Goal: Task Accomplishment & Management: Complete application form

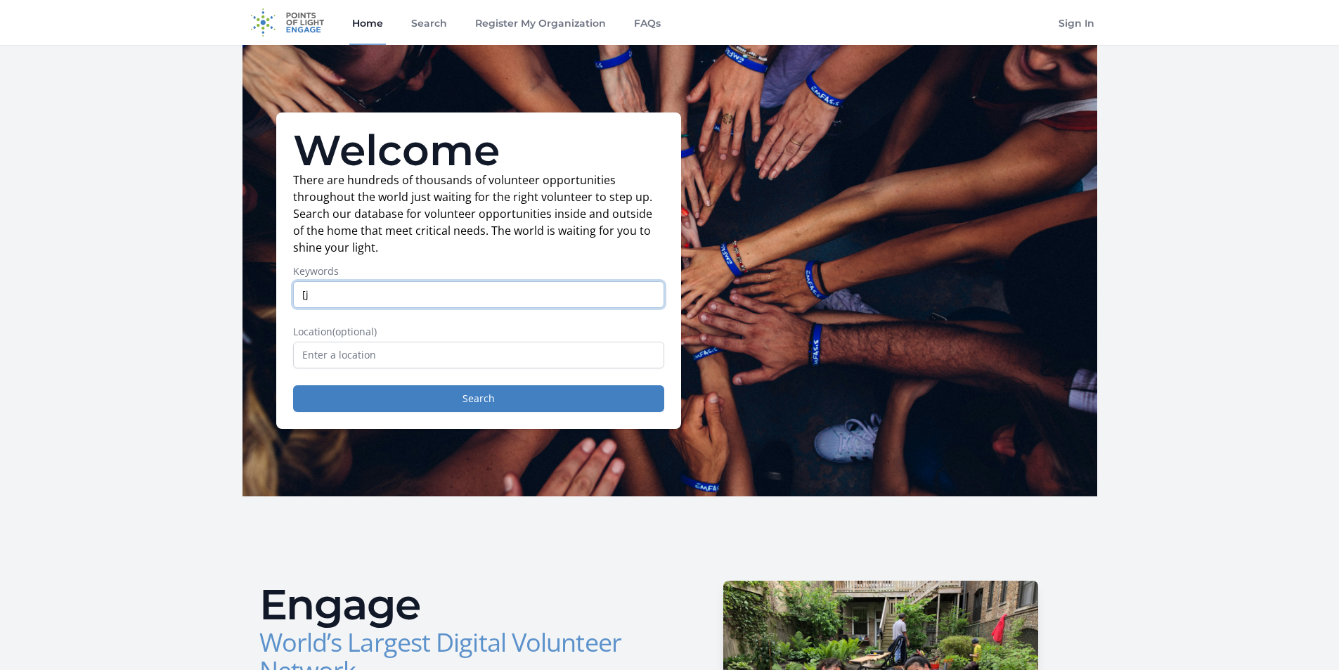
type input "["
type input "phone"
type input "q"
click at [507, 376] on form "Keywords phone Location (optional) Search" at bounding box center [478, 338] width 371 height 148
click at [509, 351] on input "text" at bounding box center [478, 355] width 371 height 27
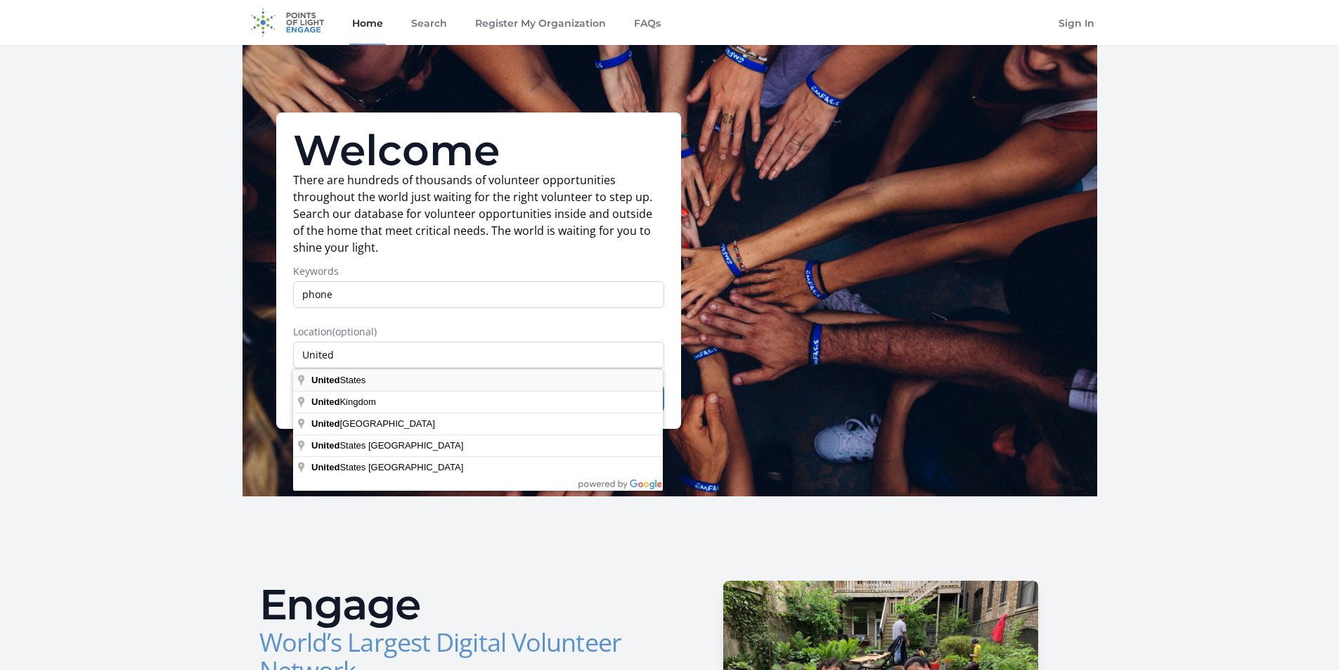
type input "United States"
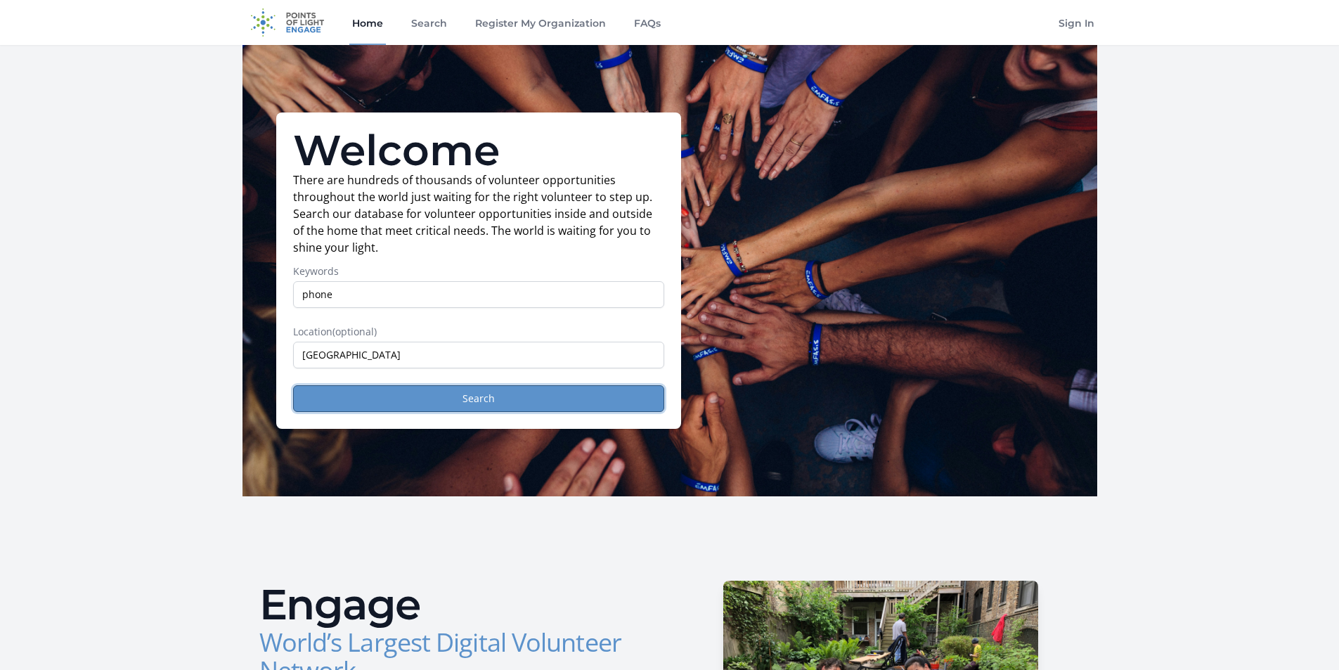
click at [440, 401] on button "Search" at bounding box center [478, 398] width 371 height 27
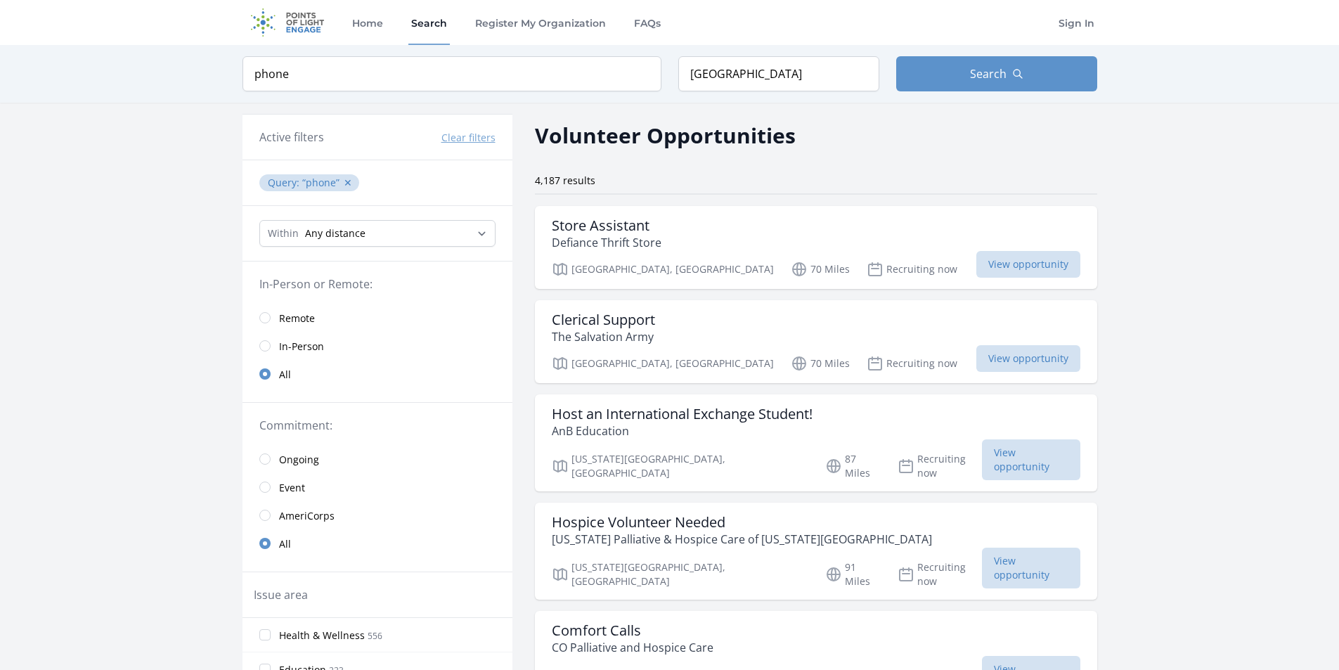
click at [268, 311] on link "Remote" at bounding box center [377, 318] width 270 height 28
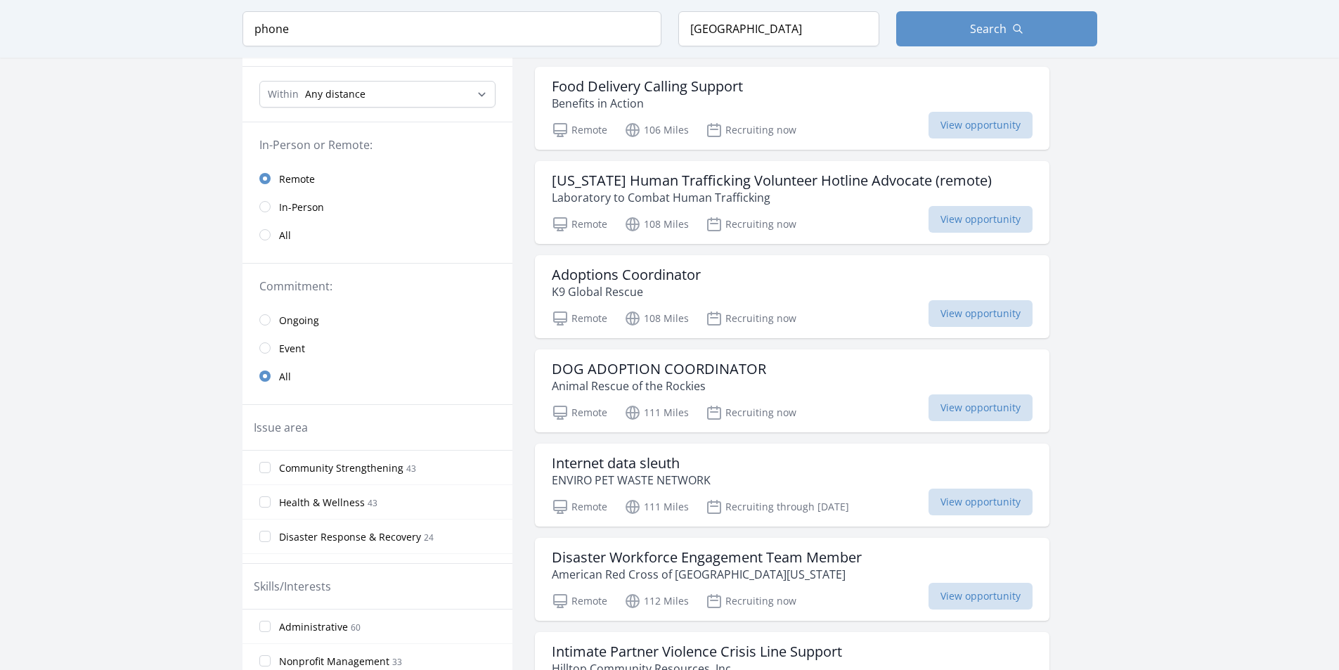
scroll to position [141, 0]
click at [952, 124] on span "View opportunity" at bounding box center [980, 123] width 104 height 27
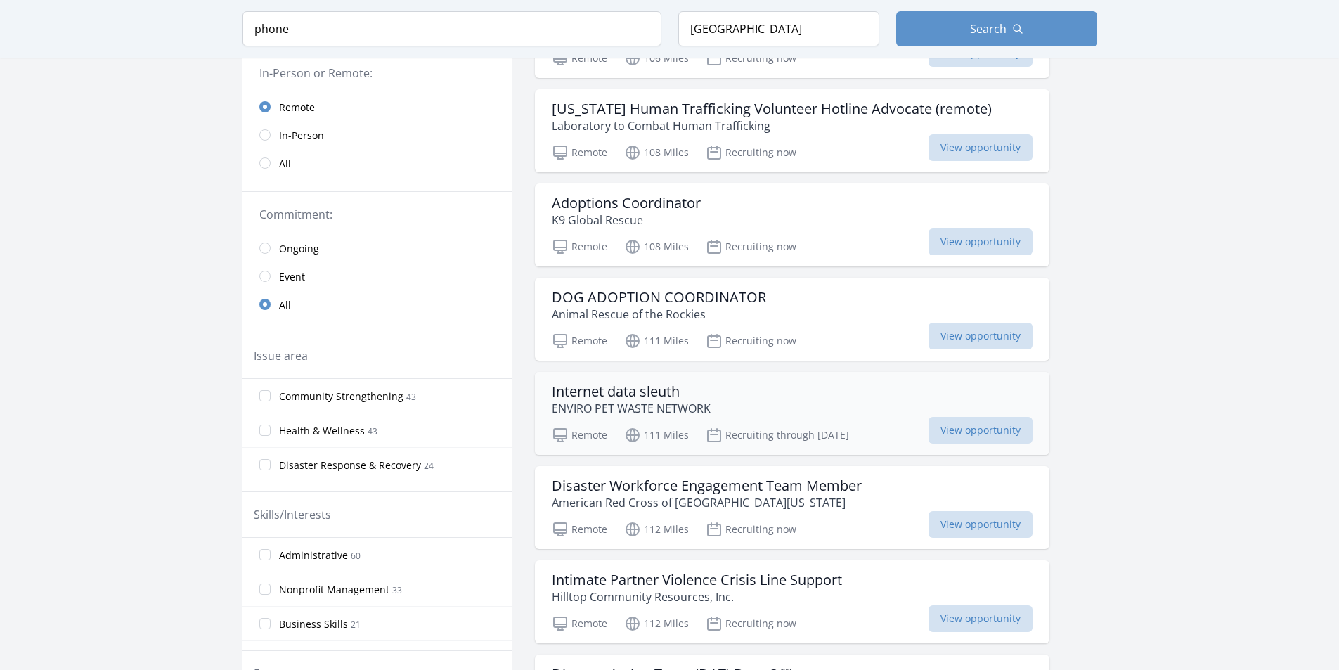
click at [587, 396] on h3 "Internet data sleuth" at bounding box center [631, 391] width 159 height 17
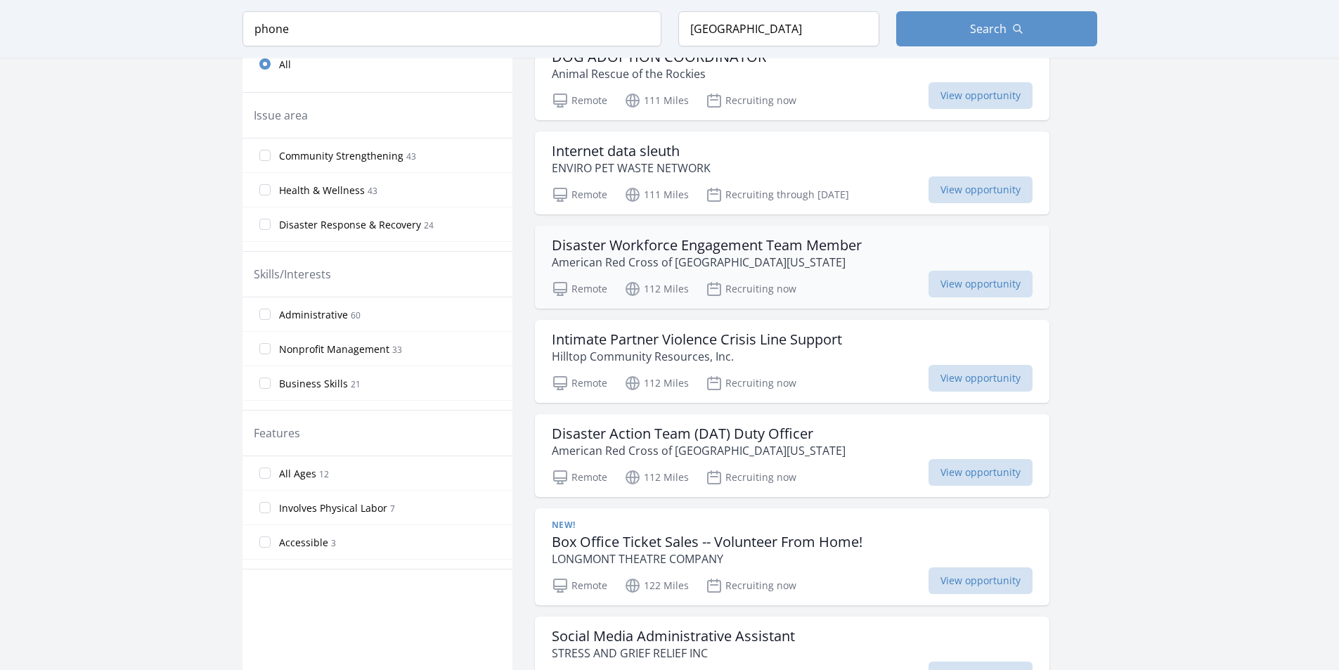
scroll to position [492, 0]
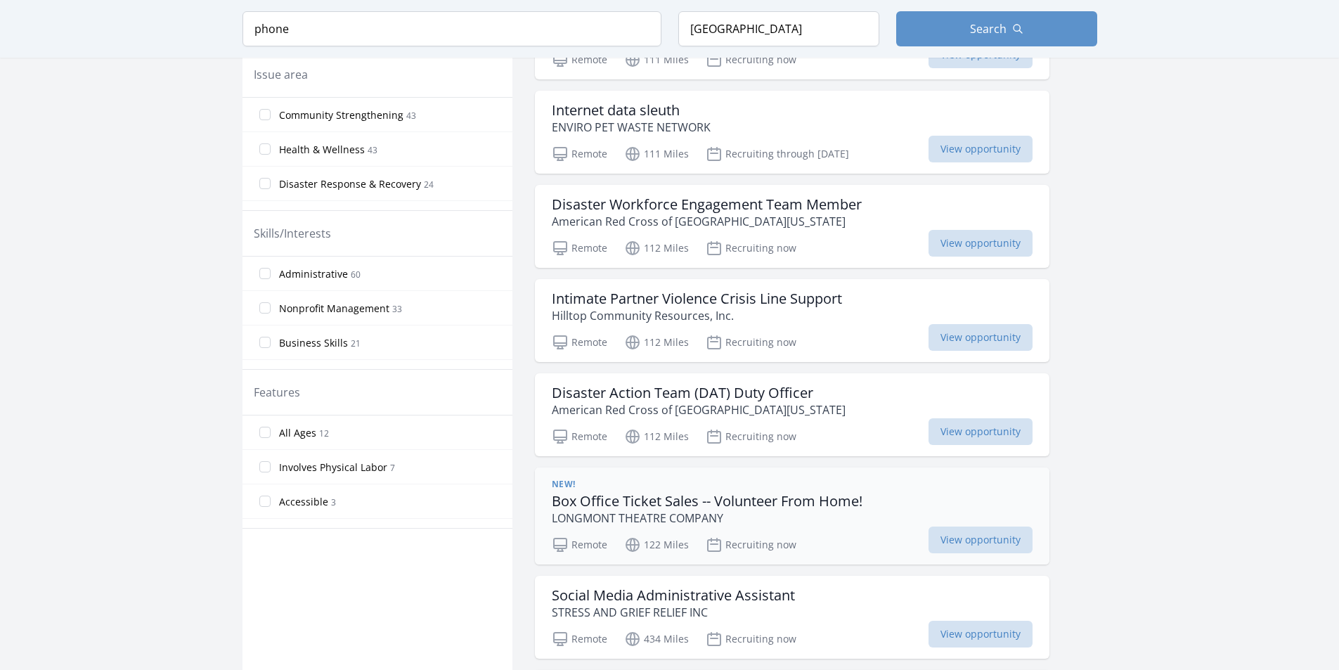
click at [657, 496] on h3 "Box Office Ticket Sales -- Volunteer From Home!" at bounding box center [707, 501] width 311 height 17
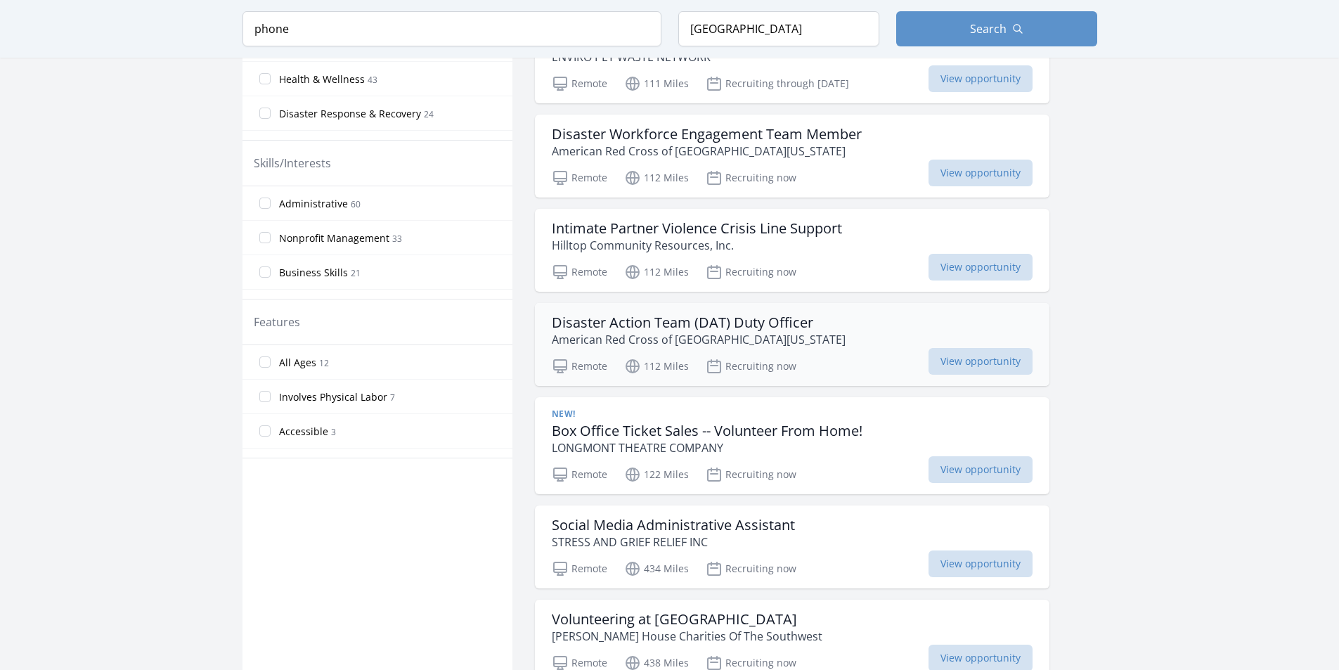
scroll to position [632, 0]
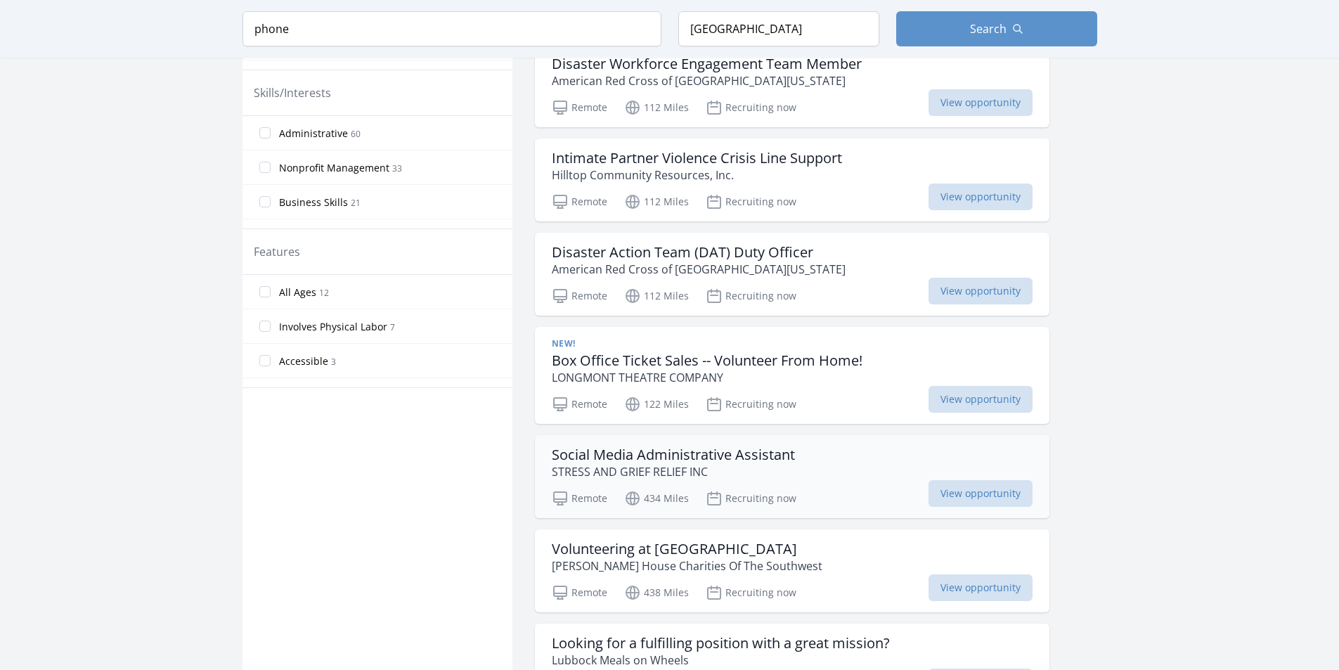
click at [681, 450] on h3 "Social Media Administrative Assistant" at bounding box center [673, 454] width 243 height 17
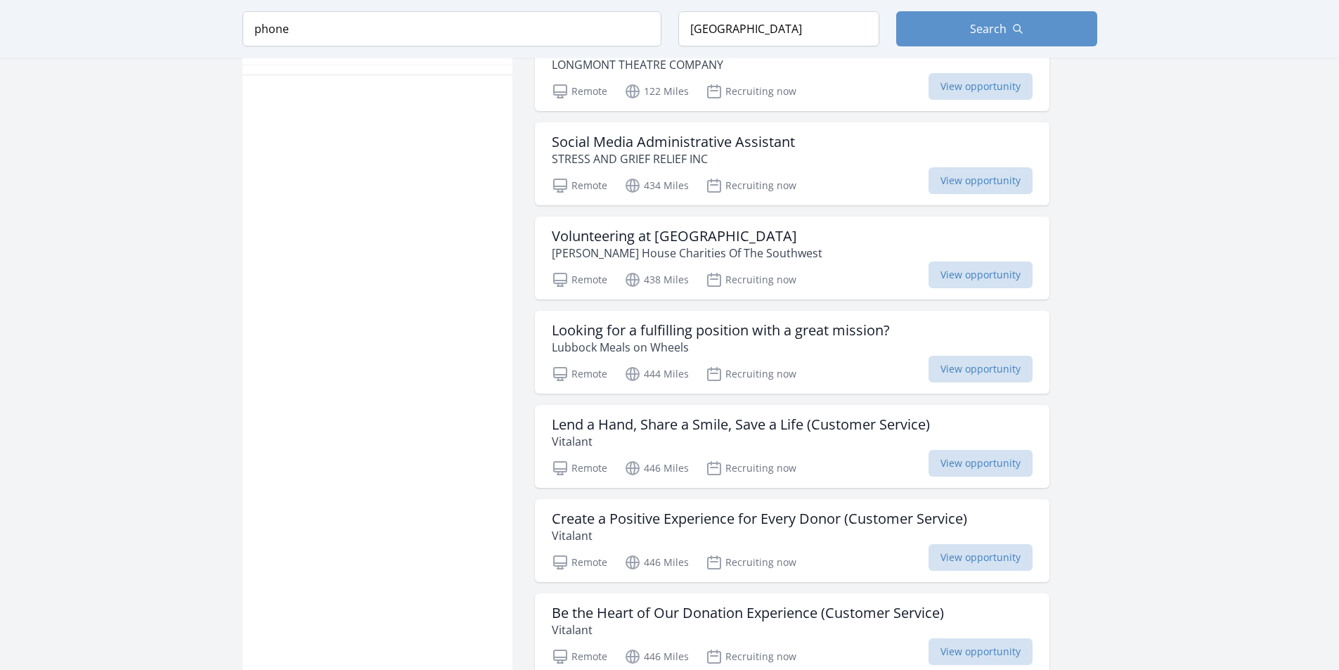
scroll to position [1124, 0]
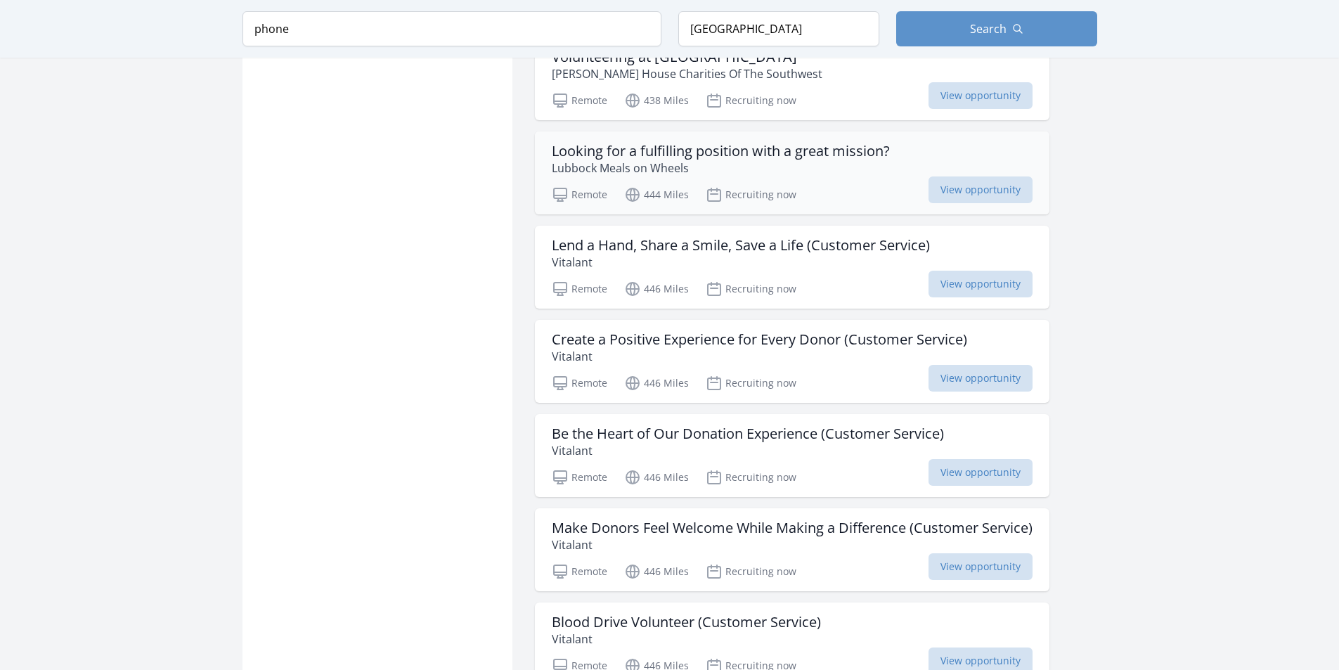
click at [610, 156] on h3 "Looking for a fulfilling position with a great mission?" at bounding box center [721, 151] width 338 height 17
click at [597, 245] on h3 "Lend a Hand, Share a Smile, Save a Life (Customer Service)" at bounding box center [741, 245] width 378 height 17
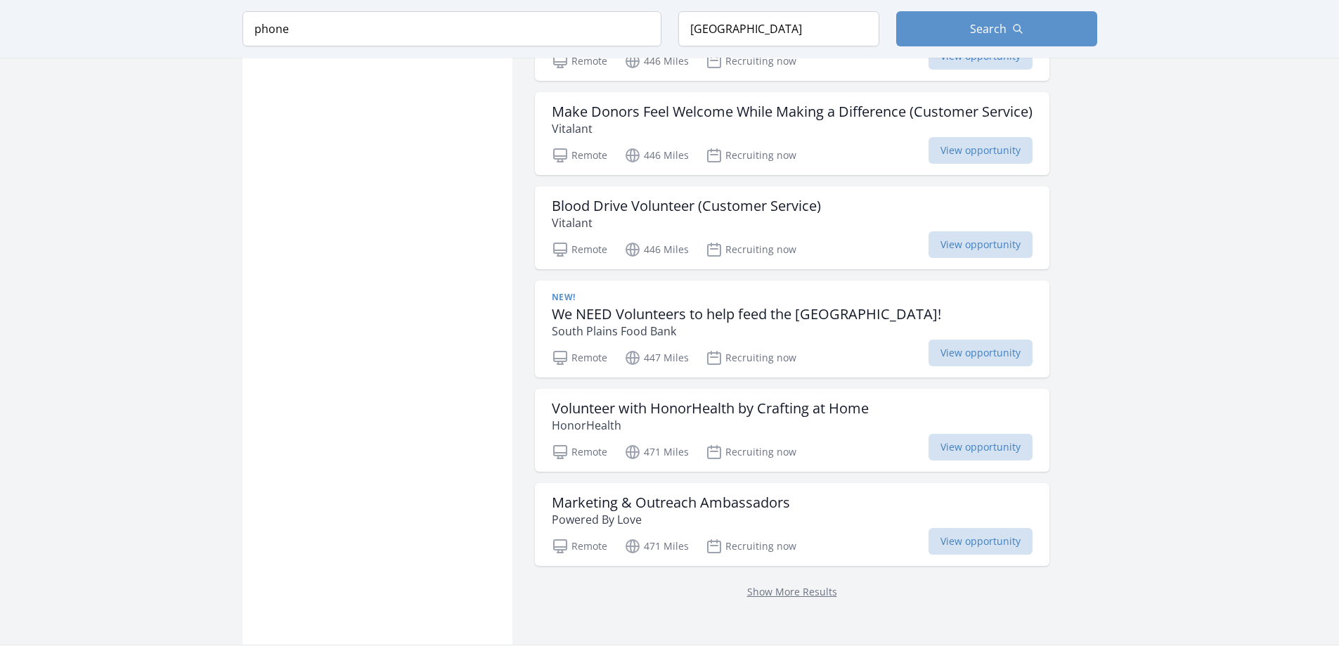
scroll to position [1546, 0]
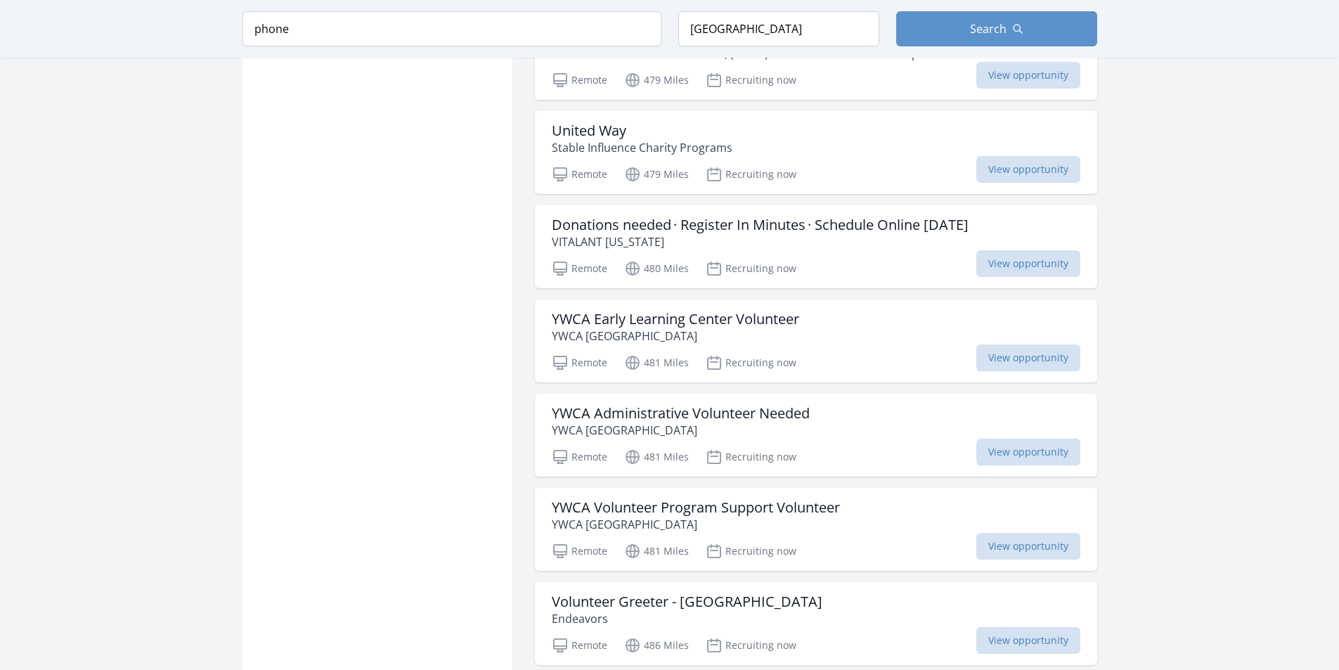
scroll to position [2530, 0]
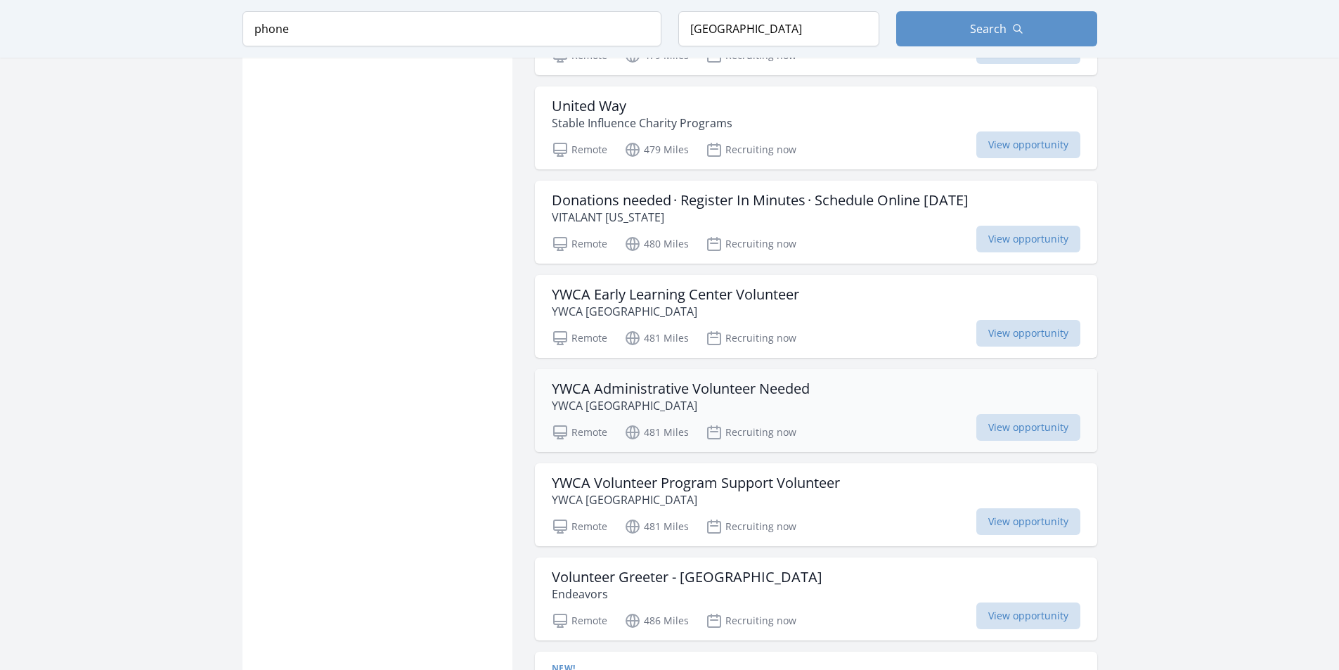
click at [559, 390] on h3 "YWCA Administrative Volunteer Needed" at bounding box center [681, 388] width 258 height 17
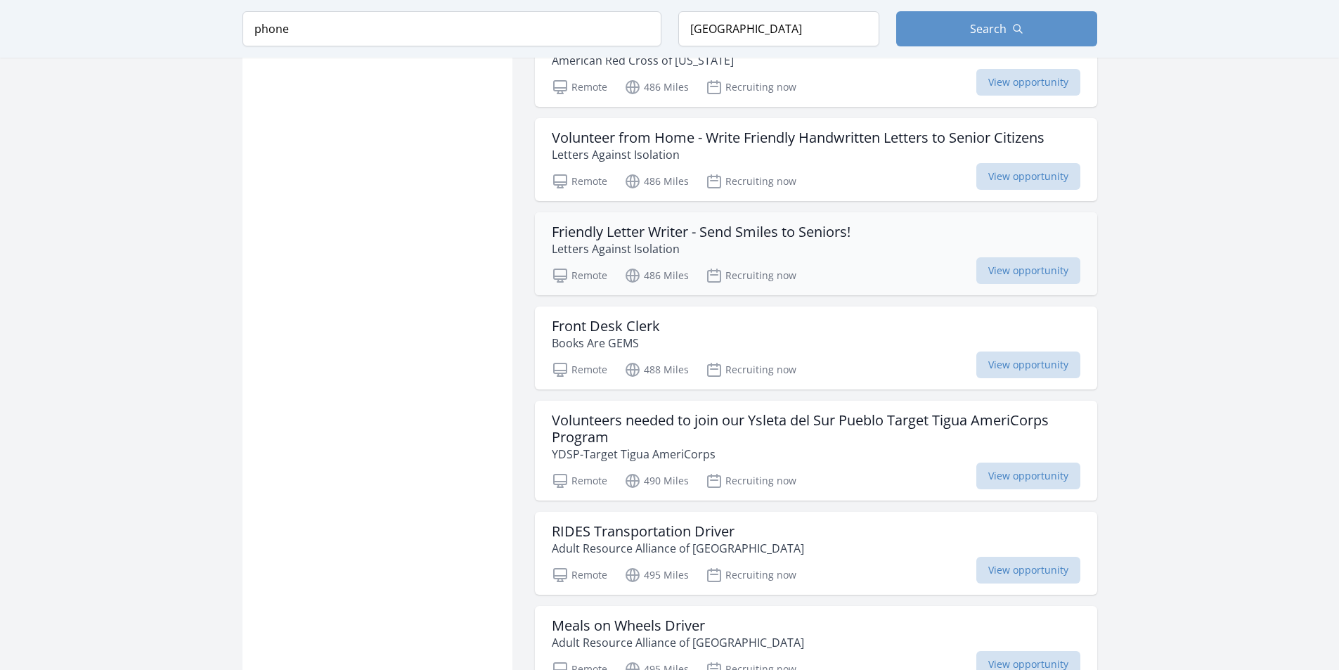
scroll to position [3162, 0]
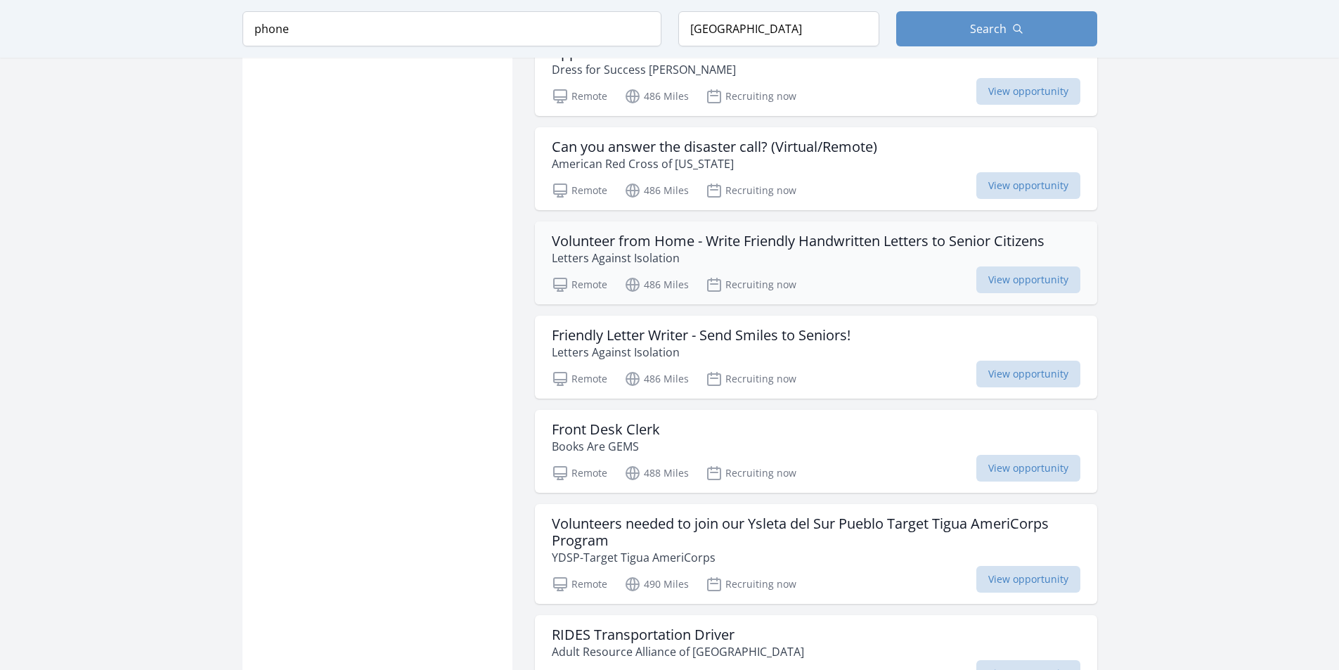
click at [701, 233] on h3 "Volunteer from Home - Write Friendly Handwritten Letters to Senior Citizens" at bounding box center [798, 241] width 493 height 17
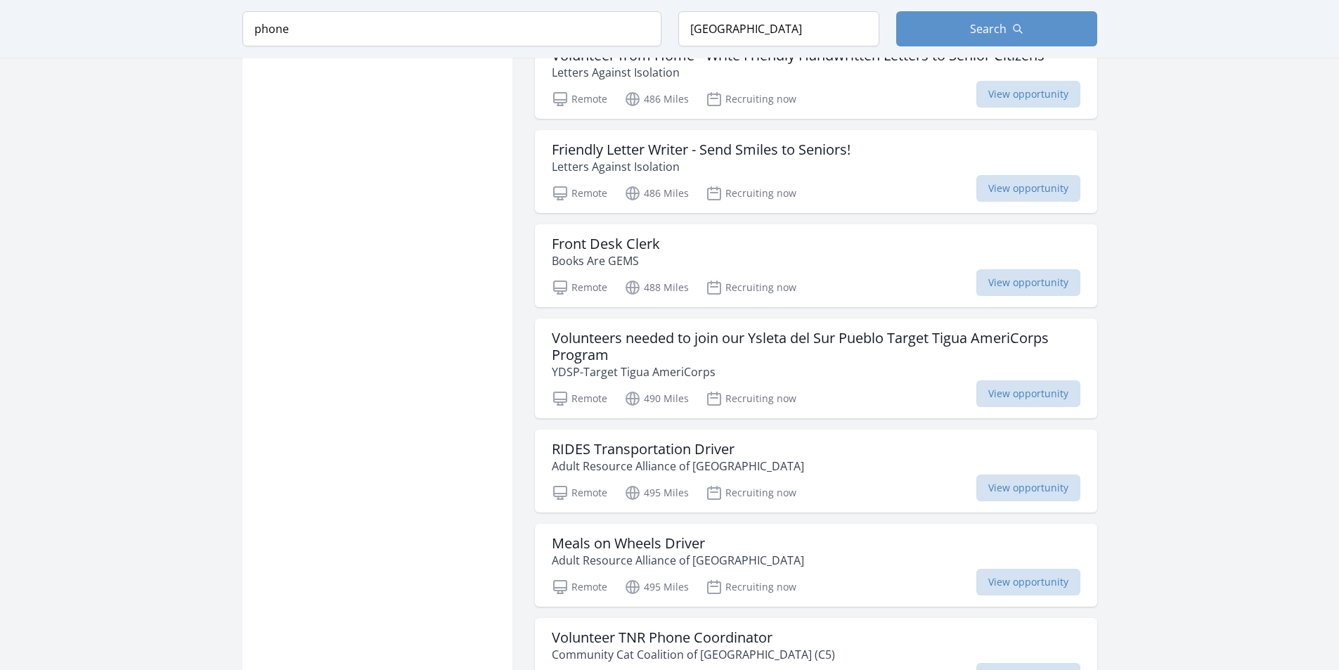
scroll to position [3373, 0]
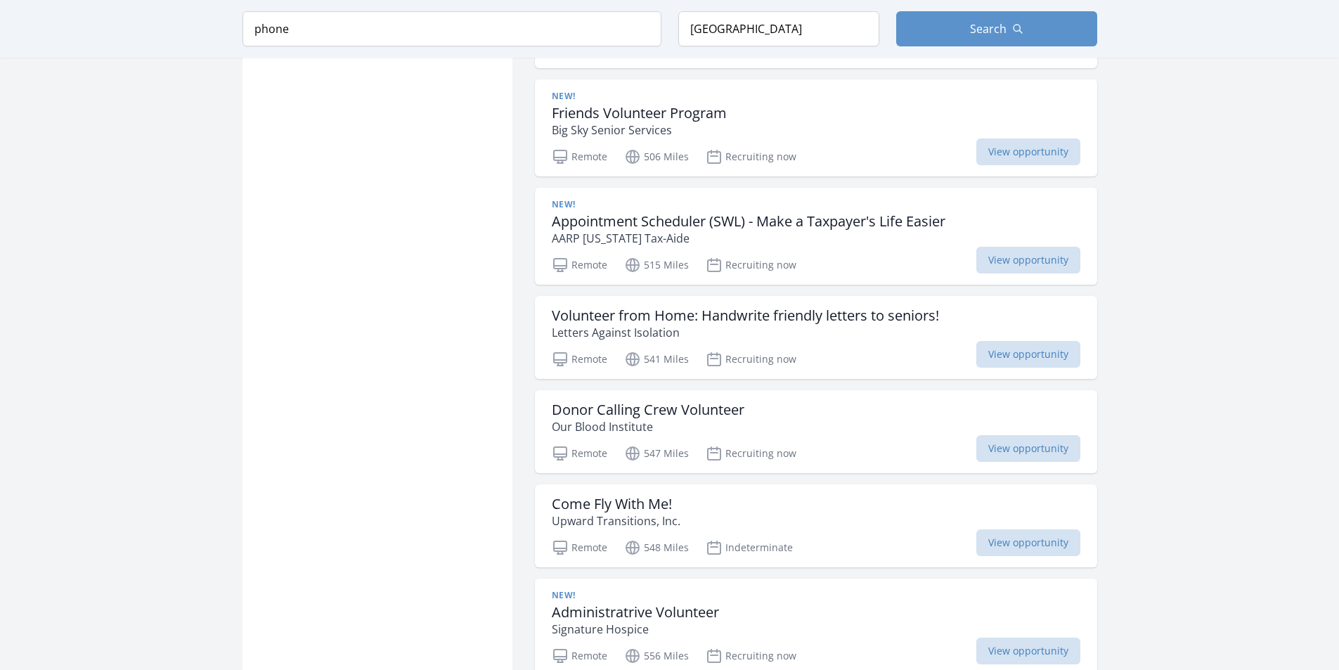
scroll to position [4357, 0]
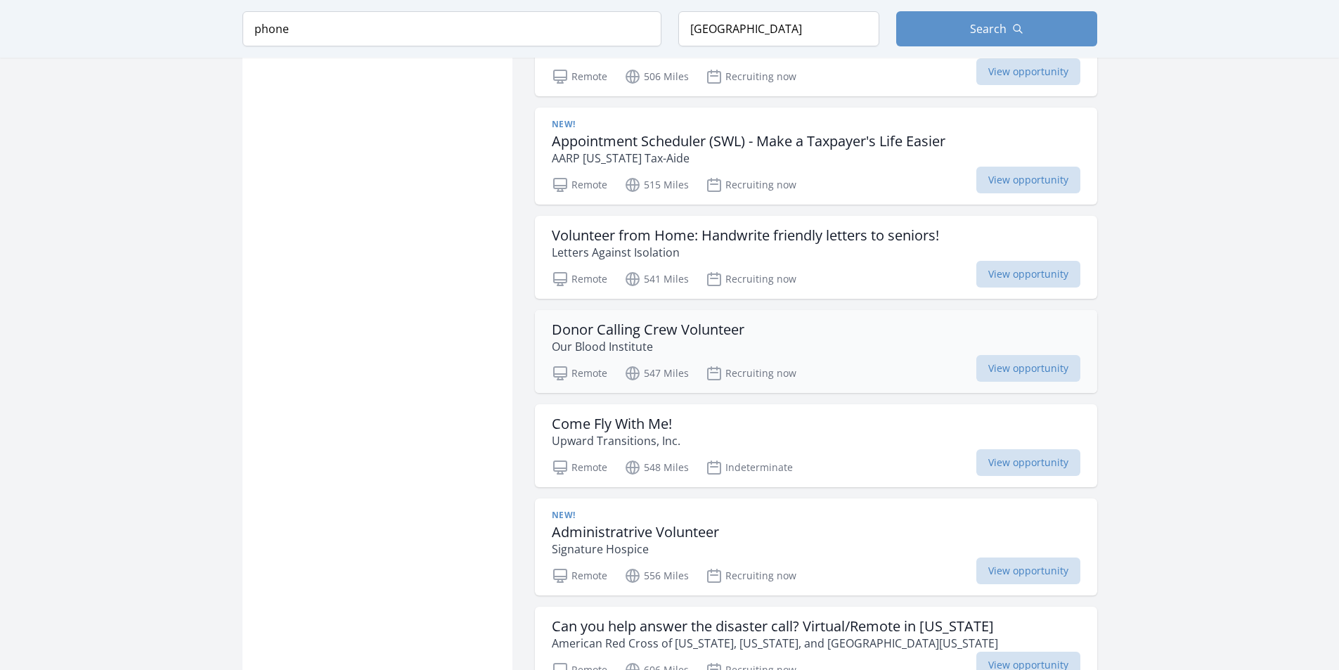
click at [643, 318] on div "Donor Calling Crew Volunteer Our Blood Institute Remote 547 Miles Recruiting no…" at bounding box center [816, 351] width 562 height 83
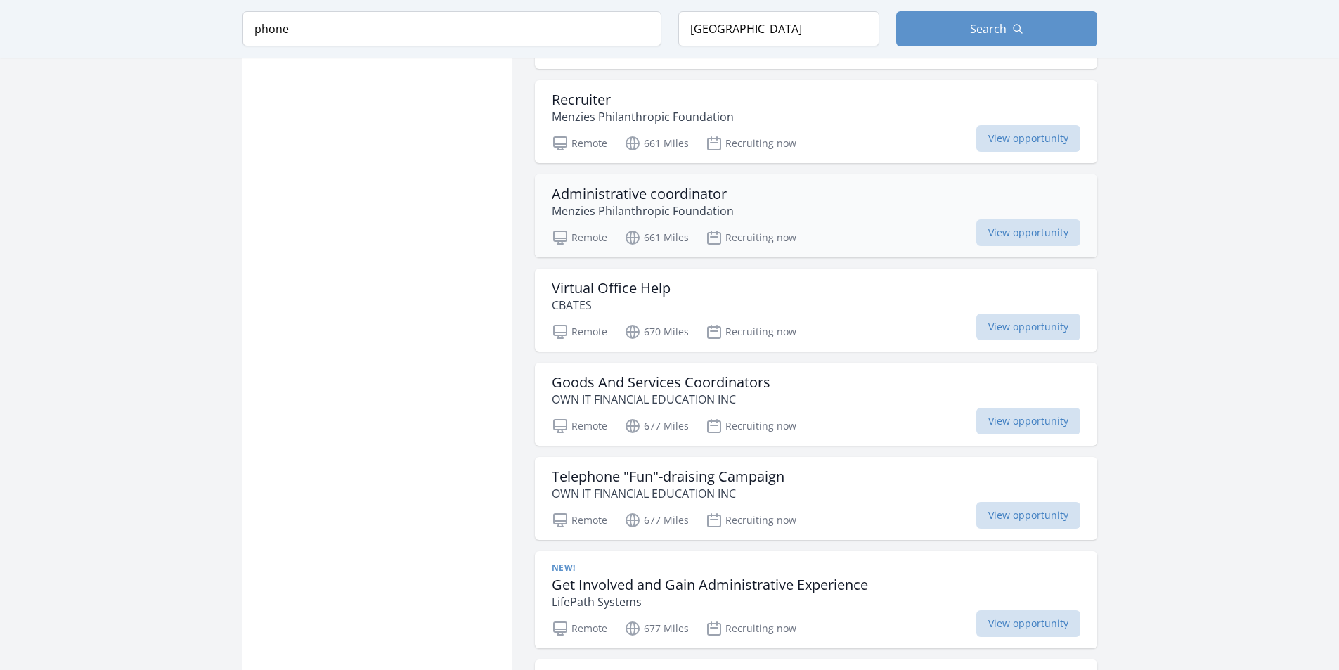
scroll to position [5270, 0]
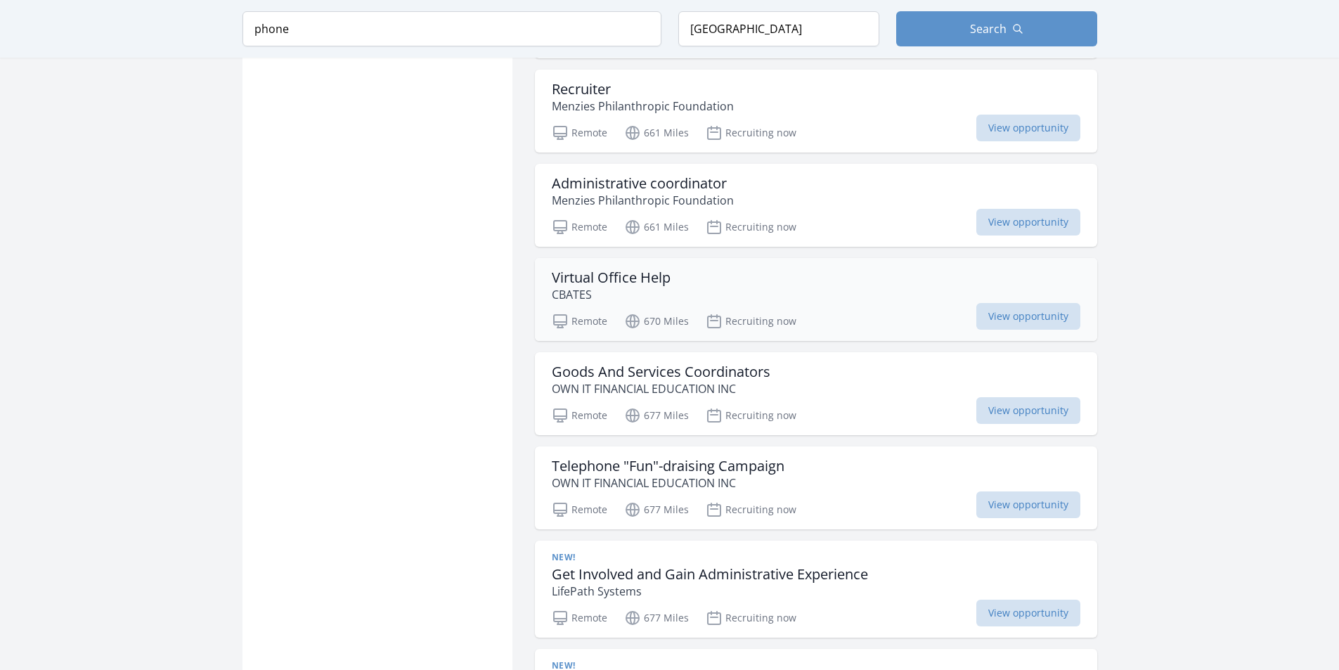
click at [576, 285] on h3 "Virtual Office Help" at bounding box center [611, 277] width 119 height 17
click at [592, 474] on h3 "Telephone "Fun"-draising Campaign" at bounding box center [668, 465] width 233 height 17
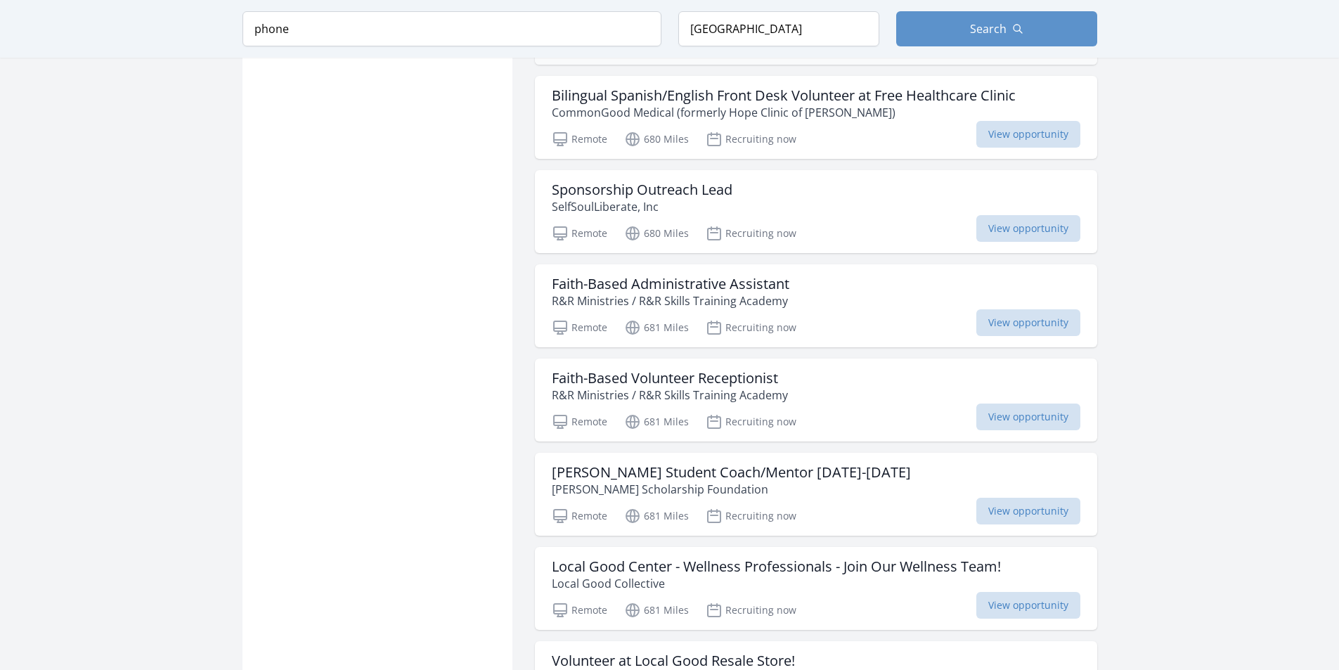
scroll to position [6113, 0]
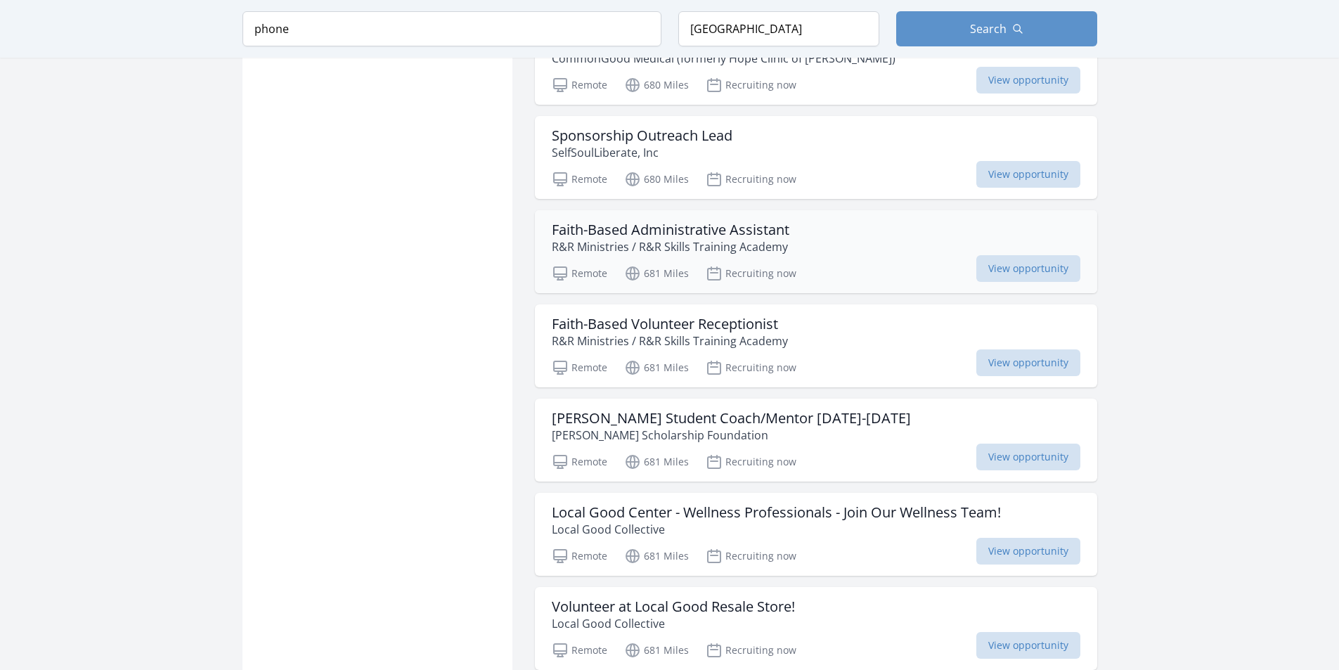
click at [604, 229] on h3 "Faith-Based Administrative Assistant" at bounding box center [671, 229] width 238 height 17
click at [604, 325] on h3 "Faith-Based Volunteer Receptionist" at bounding box center [670, 324] width 236 height 17
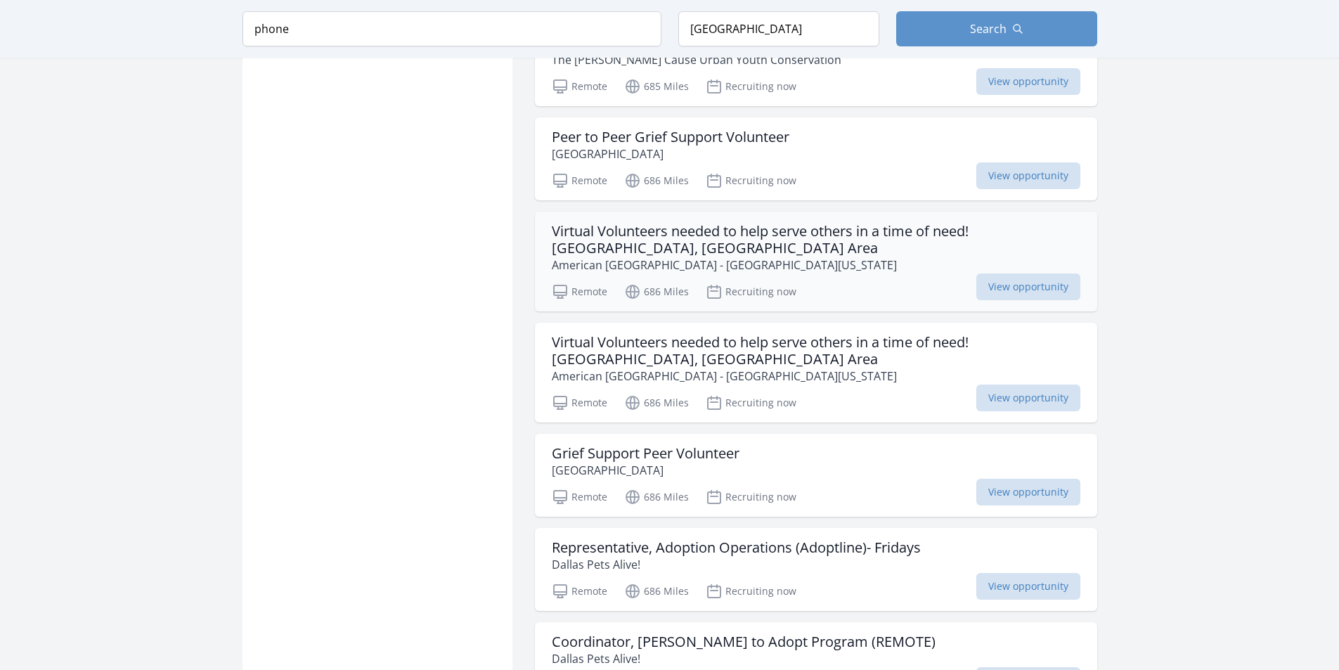
scroll to position [6886, 0]
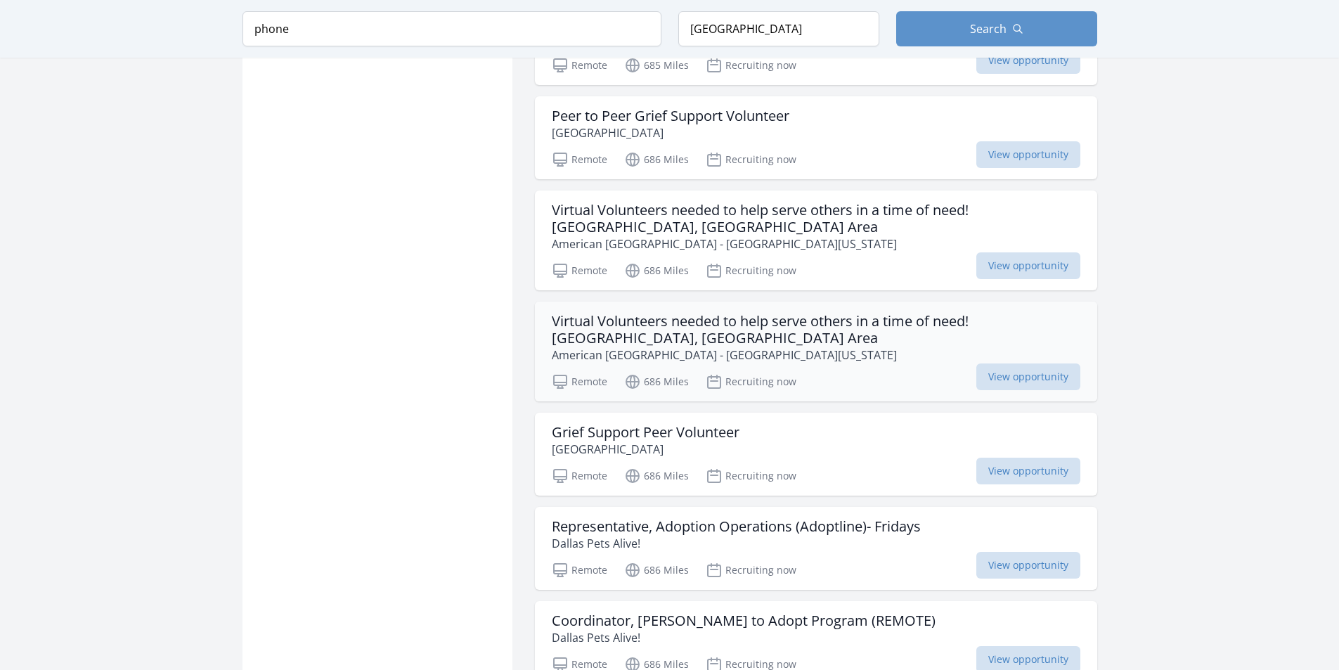
click at [629, 316] on h3 "Virtual Volunteers needed to help serve others in a time of need! Texarkana, TX…" at bounding box center [816, 330] width 528 height 34
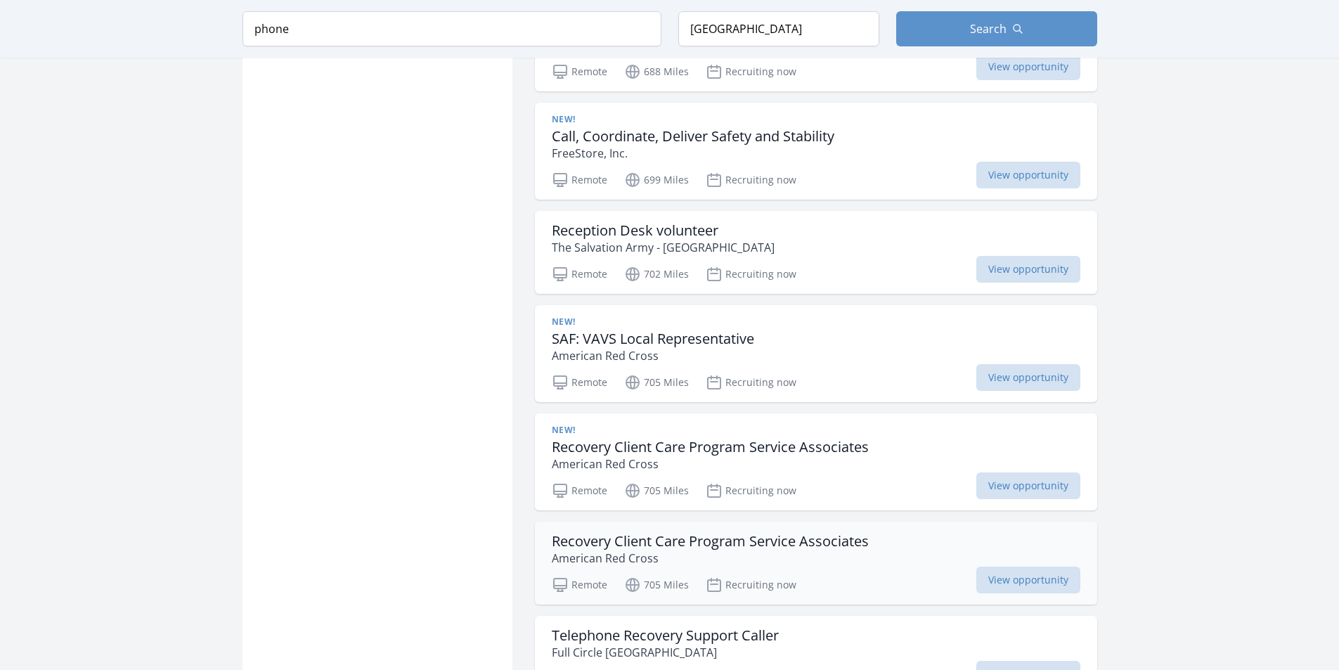
scroll to position [8231, 0]
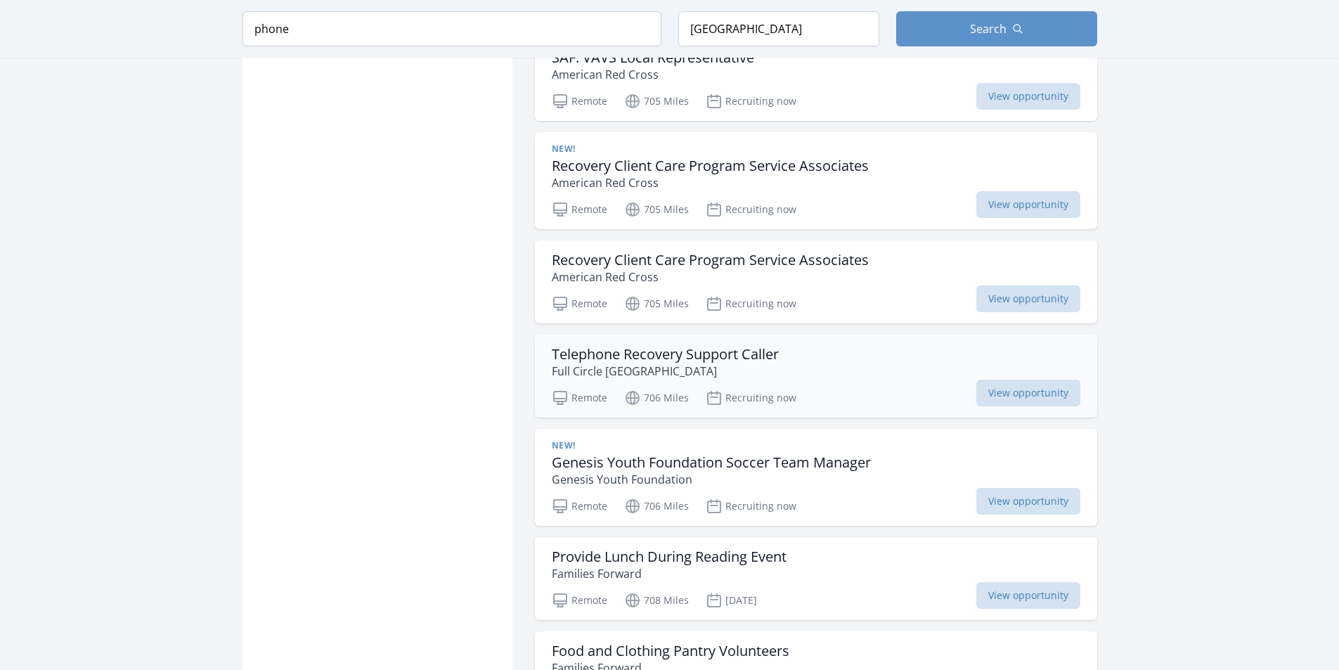
click at [720, 356] on h3 "Telephone Recovery Support Caller" at bounding box center [665, 354] width 227 height 17
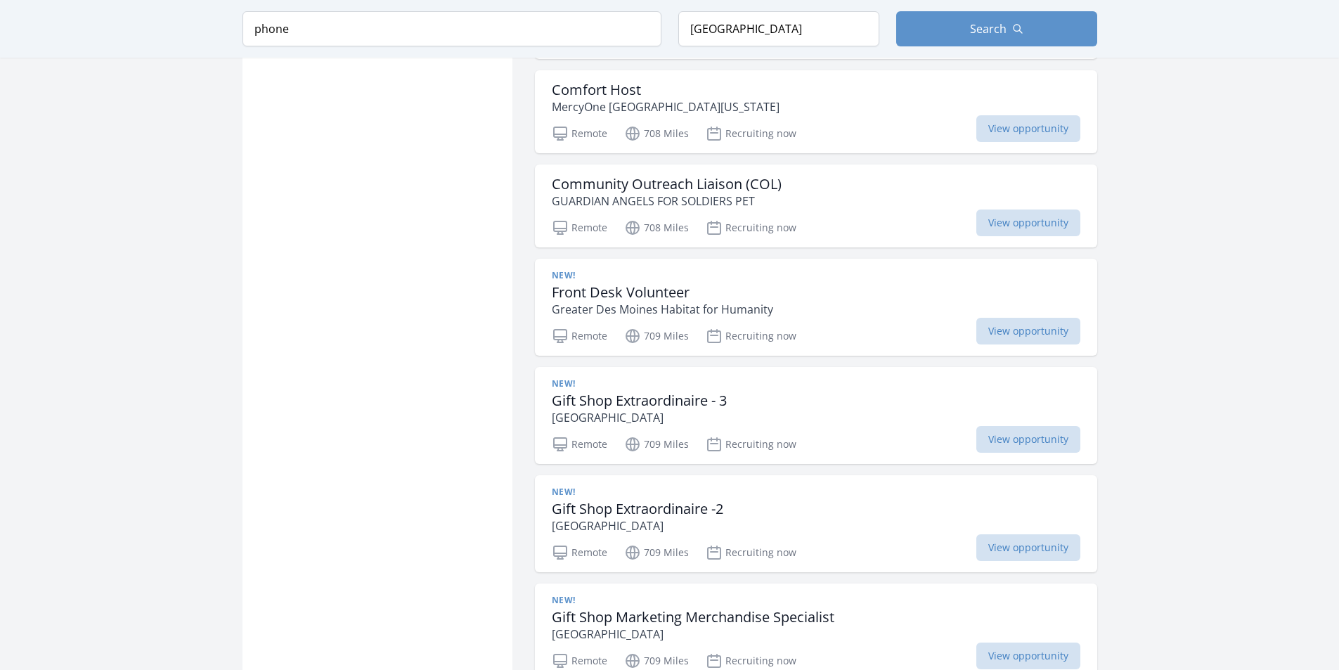
scroll to position [9355, 0]
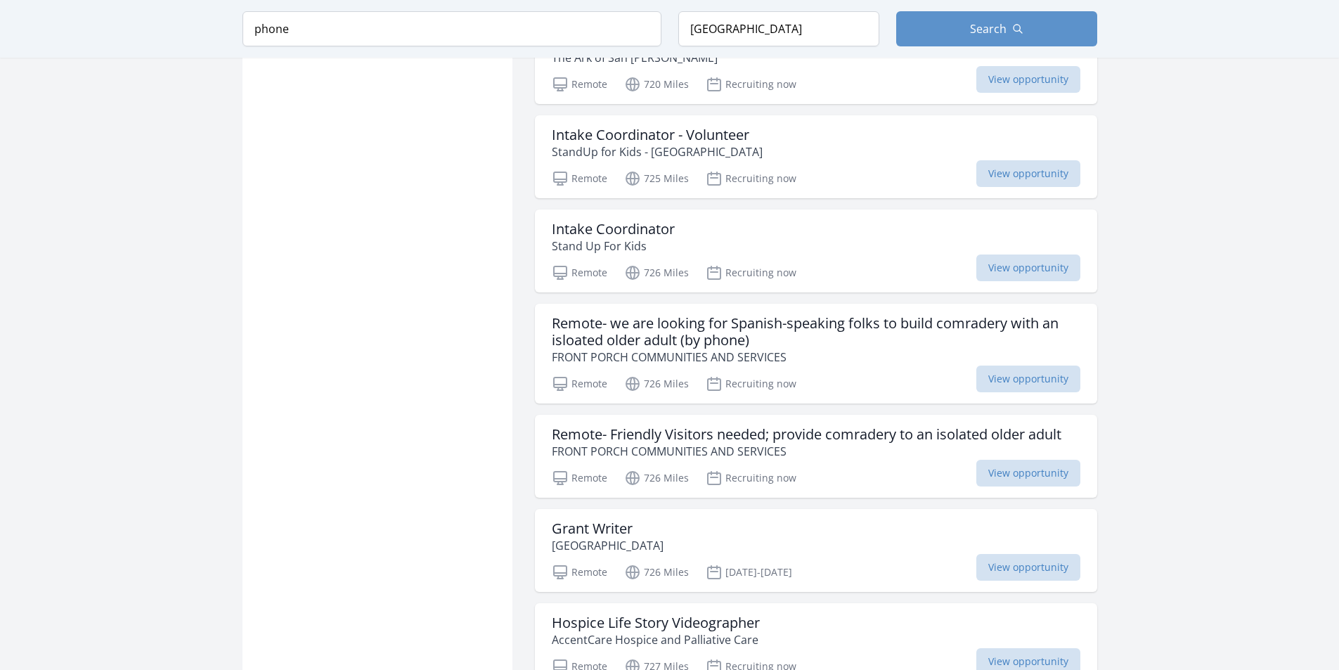
scroll to position [11224, 0]
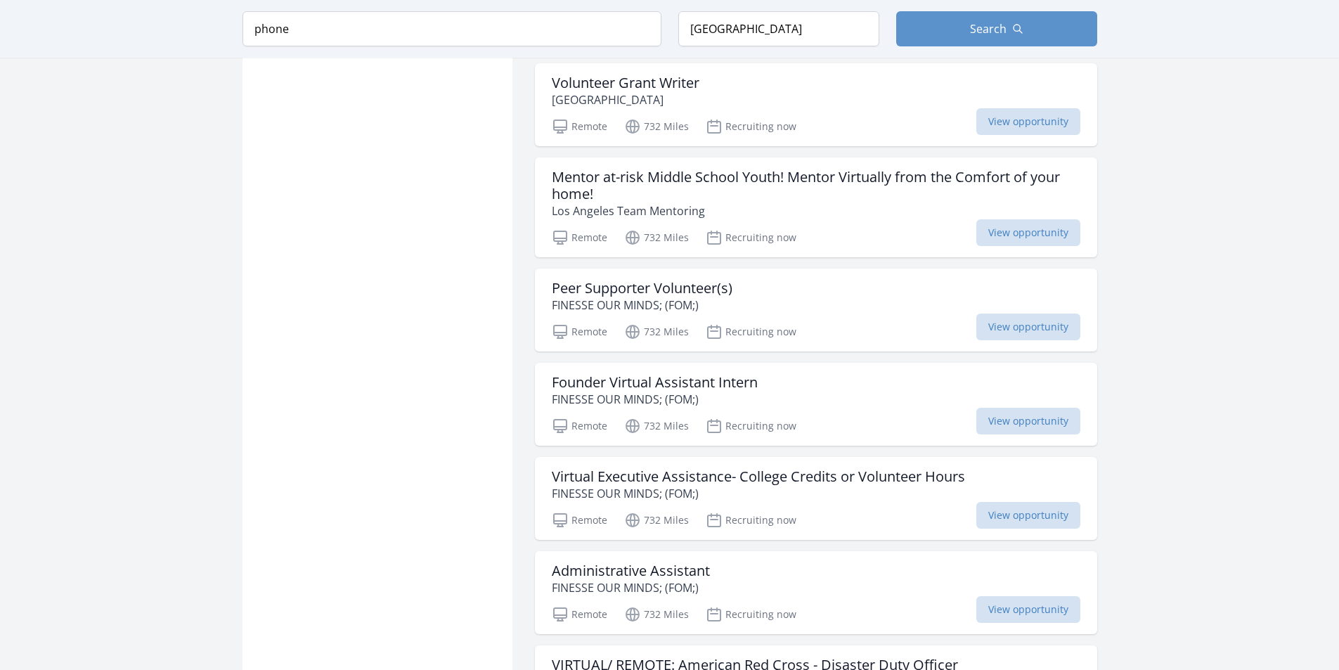
scroll to position [12700, 0]
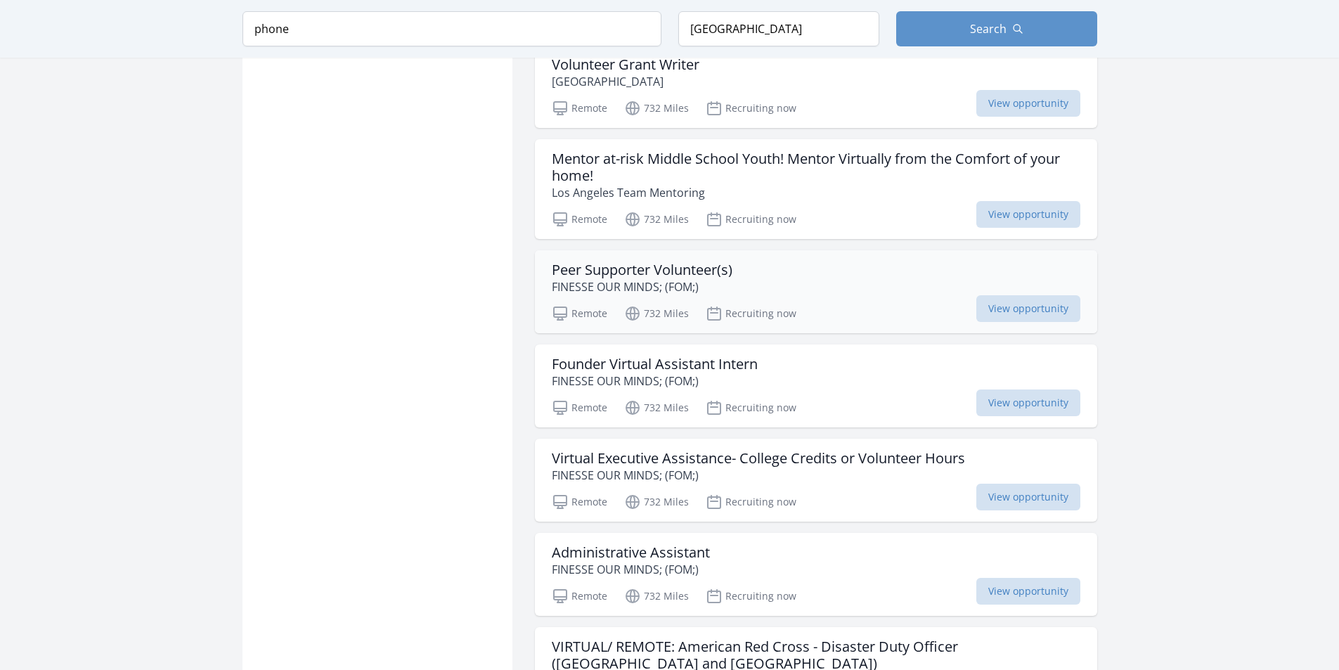
click at [690, 271] on h3 "Peer Supporter Volunteer(s)" at bounding box center [642, 269] width 181 height 17
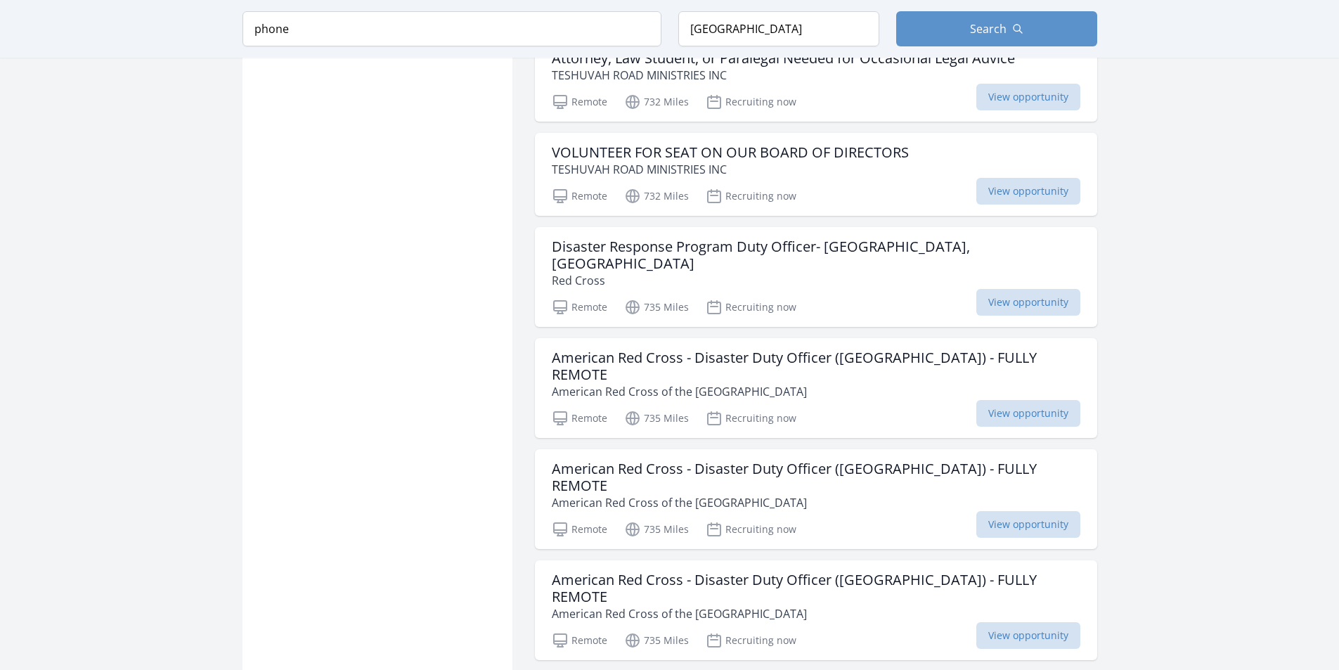
scroll to position [14386, 0]
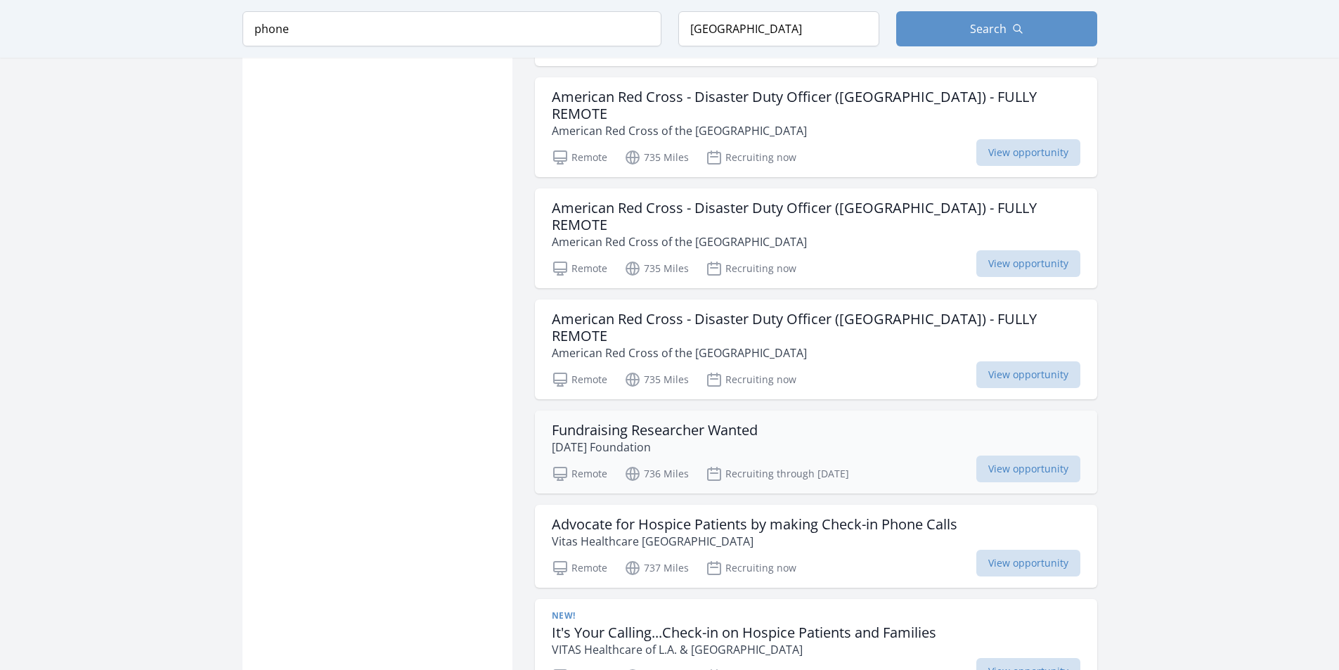
click at [609, 422] on h3 "Fundraising Researcher Wanted" at bounding box center [655, 430] width 206 height 17
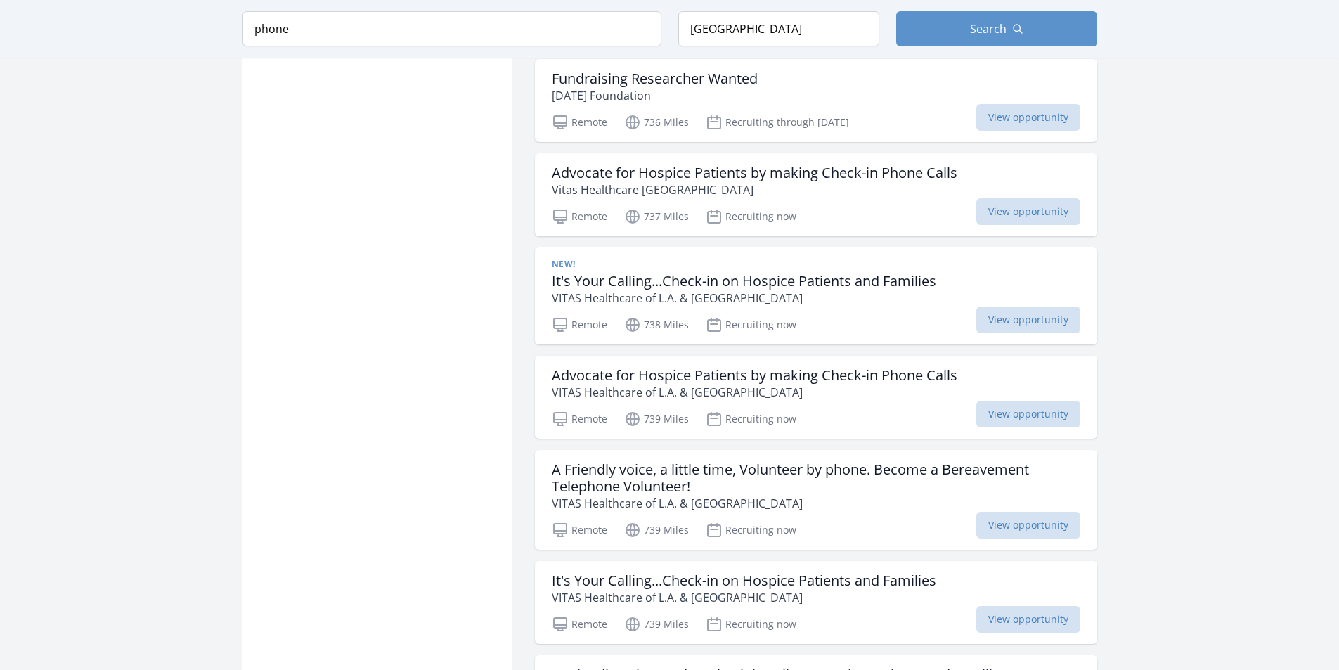
scroll to position [15300, 0]
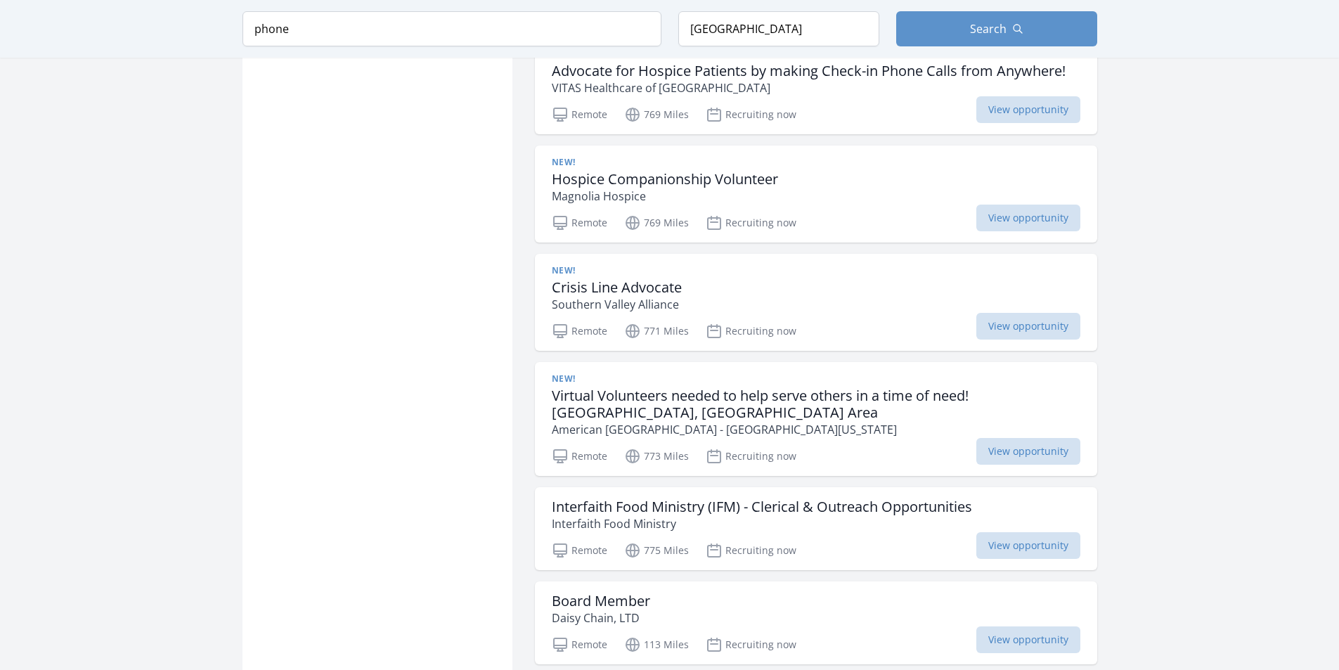
scroll to position [16899, 0]
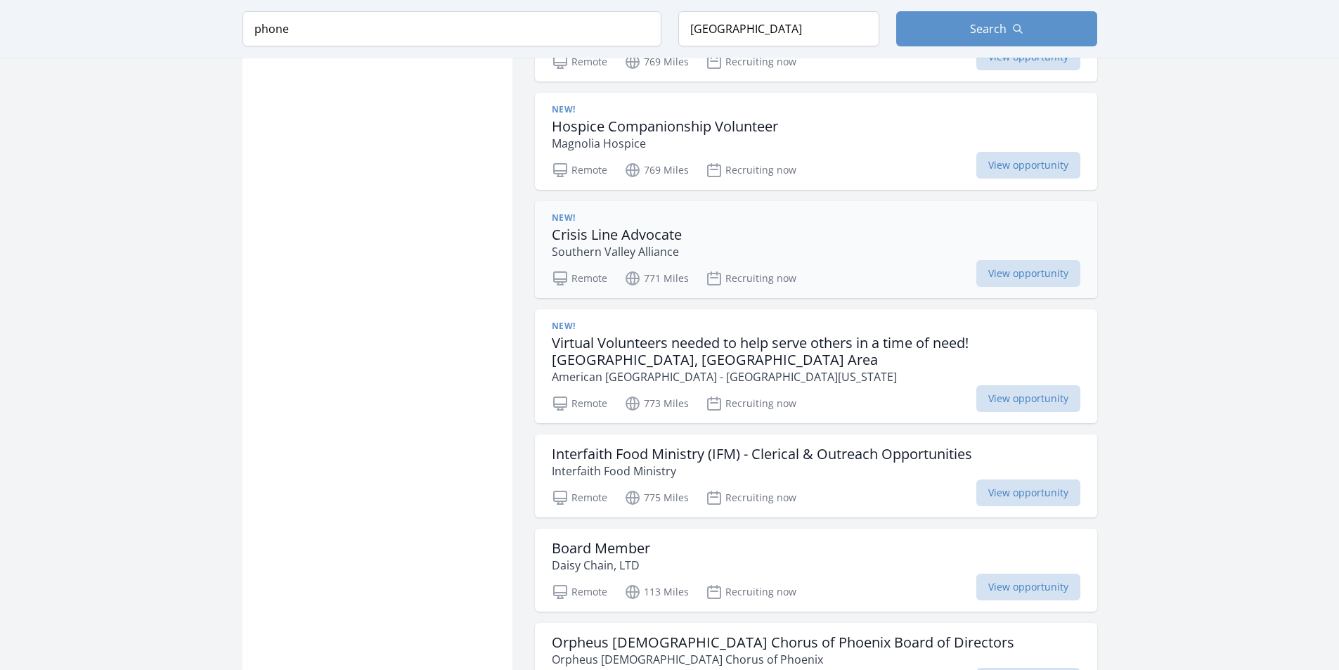
click at [625, 226] on h3 "Crisis Line Advocate" at bounding box center [617, 234] width 130 height 17
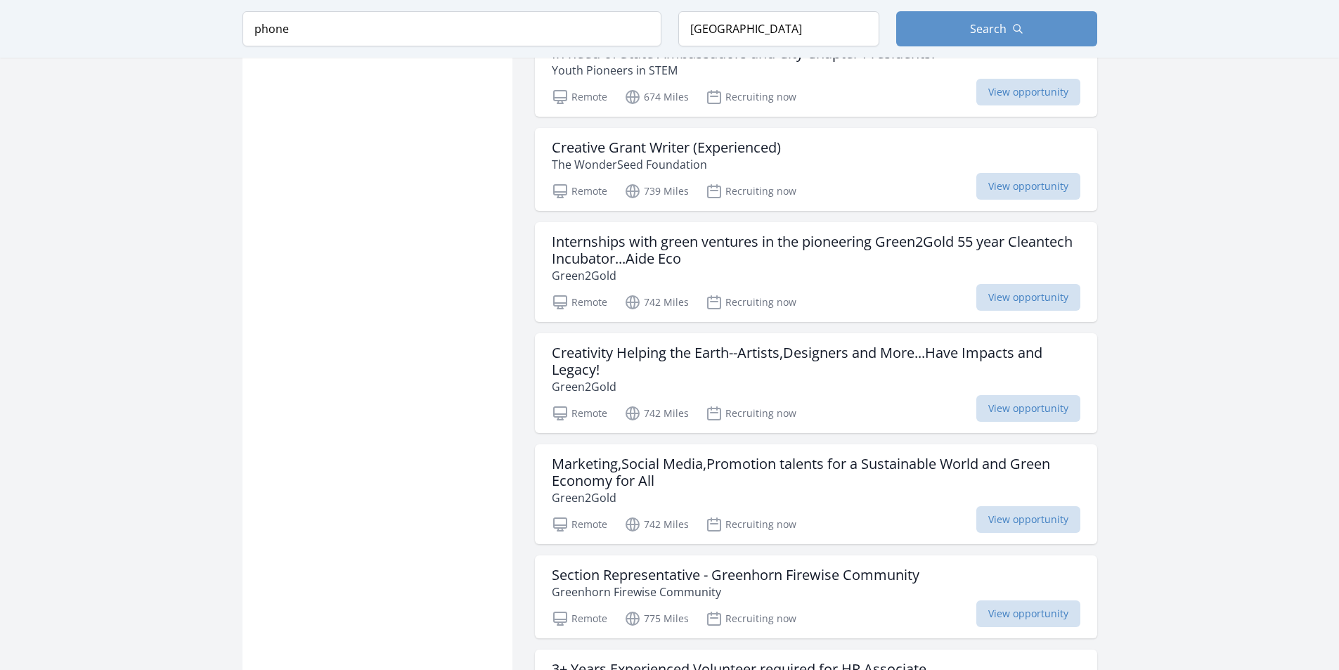
scroll to position [19359, 0]
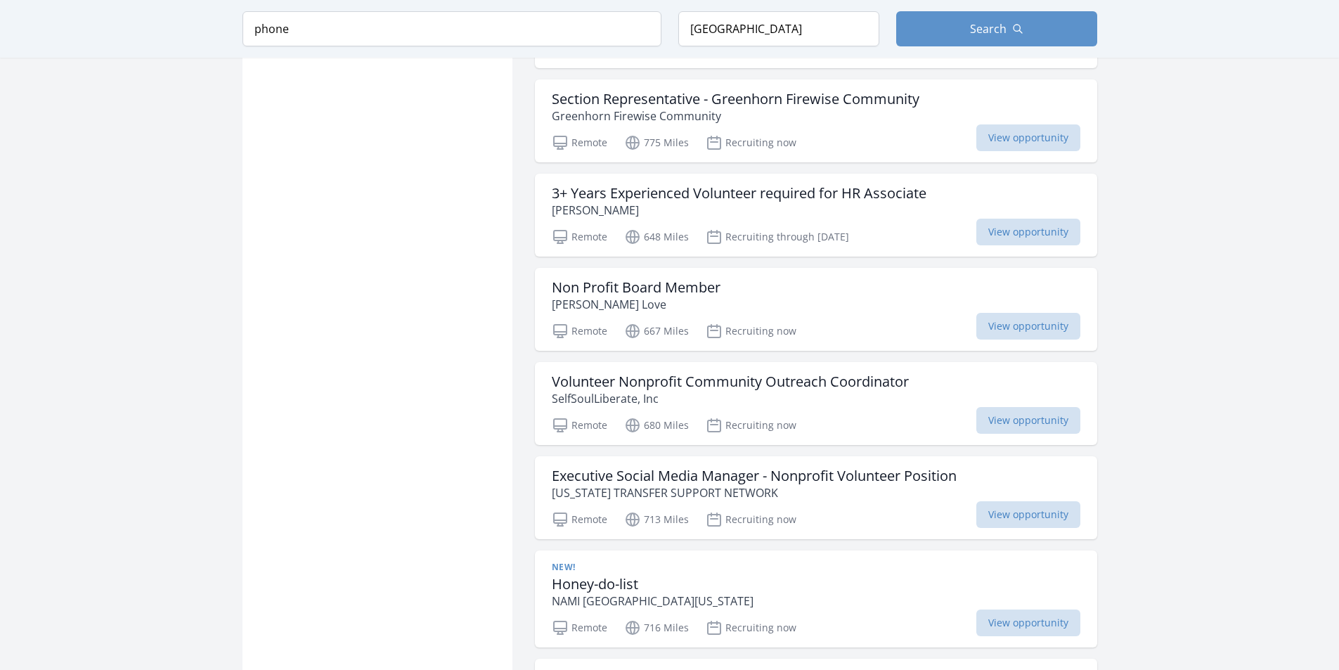
scroll to position [19850, 0]
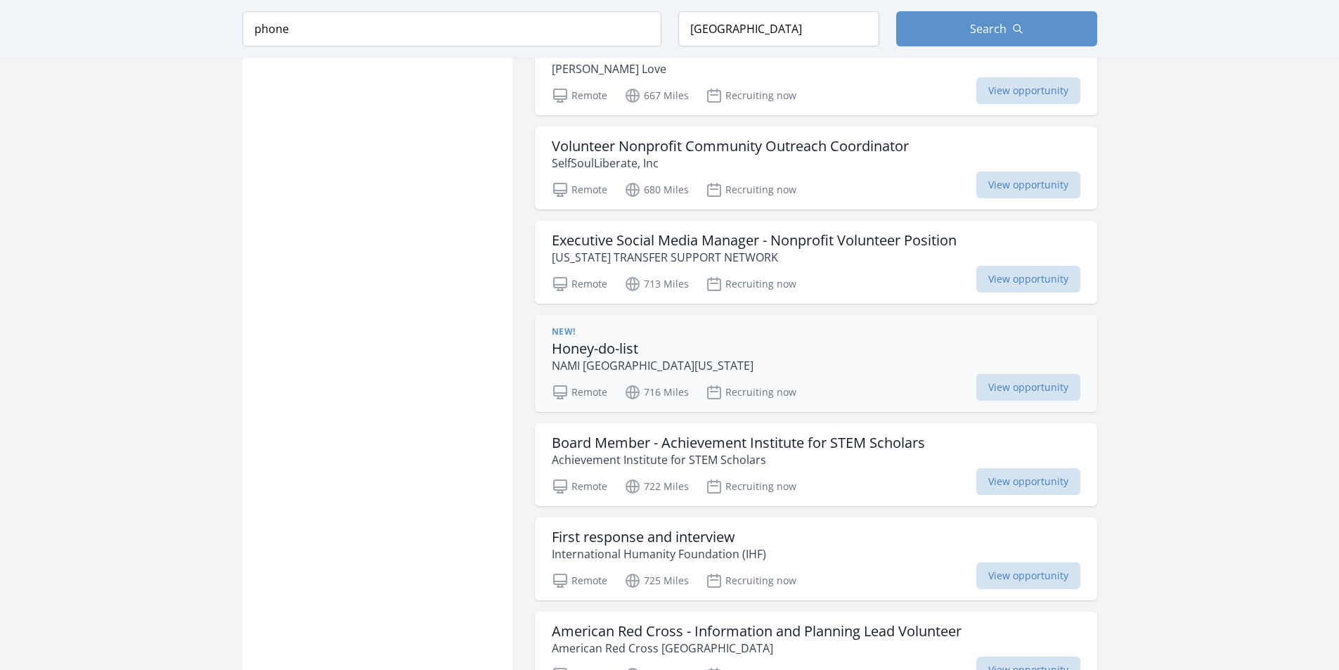
click at [559, 340] on h3 "Honey-do-list" at bounding box center [653, 348] width 202 height 17
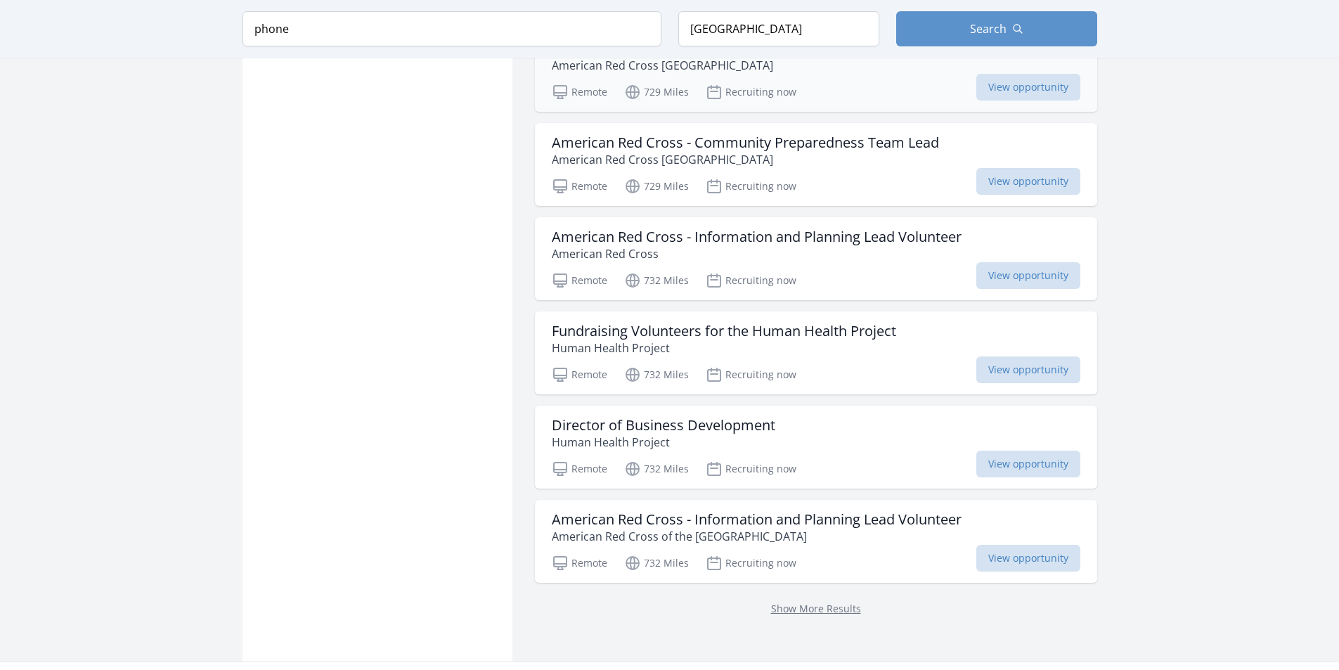
scroll to position [20549, 0]
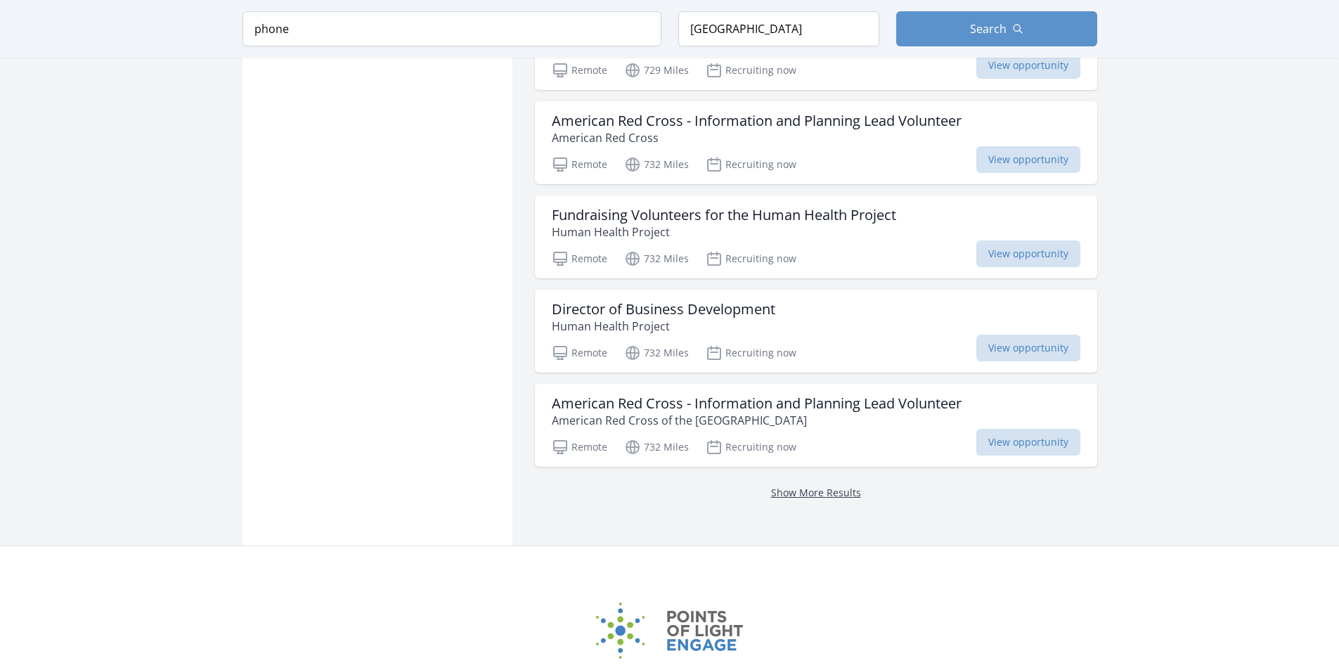
click at [810, 486] on link "Show More Results" at bounding box center [816, 492] width 90 height 13
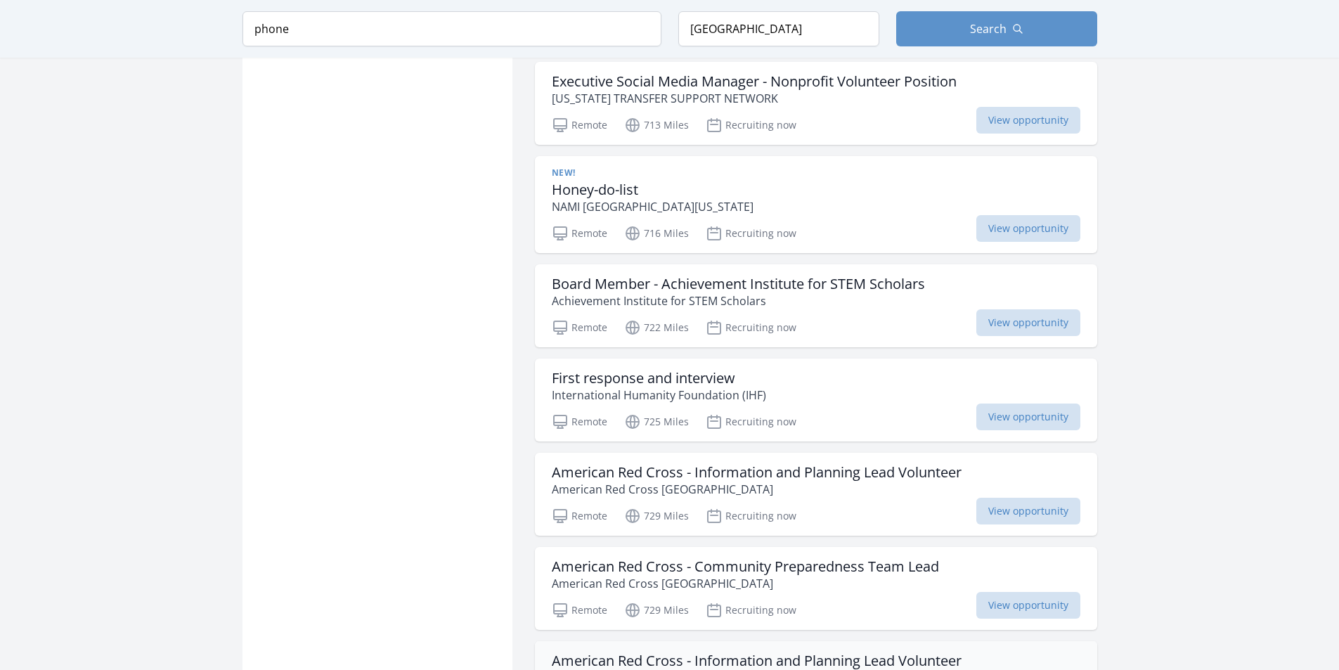
scroll to position [19987, 0]
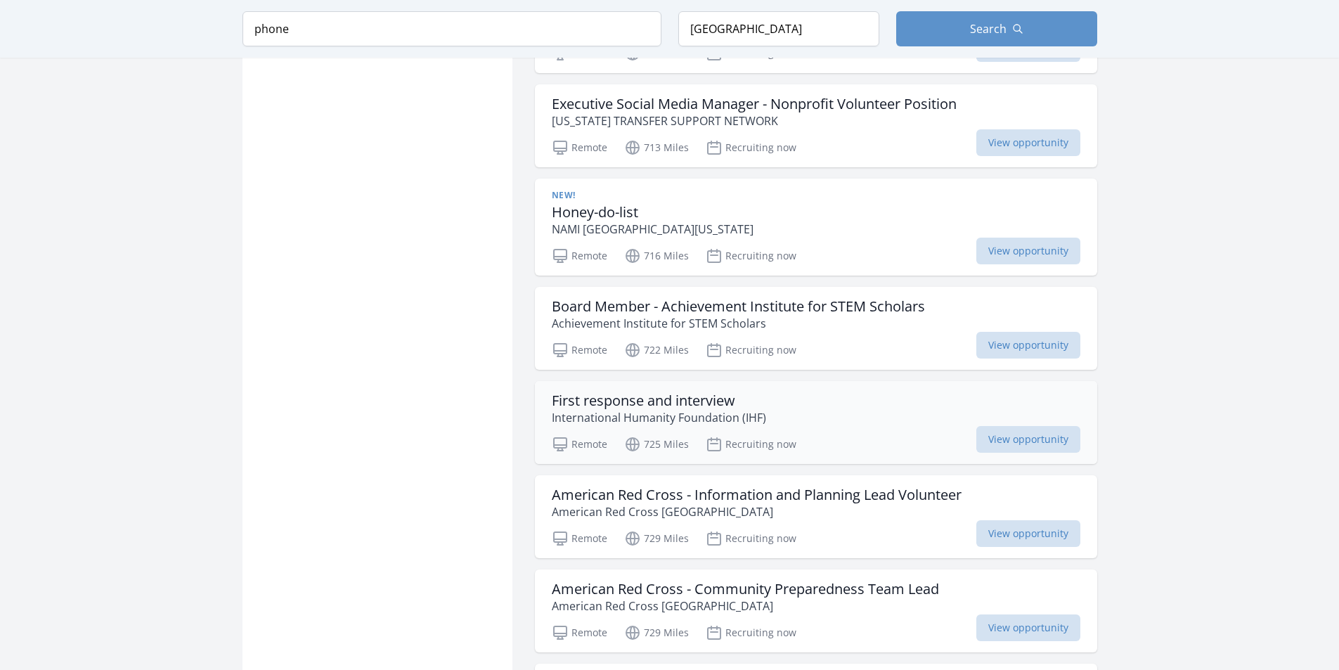
click at [593, 392] on h3 "First response and interview" at bounding box center [659, 400] width 214 height 17
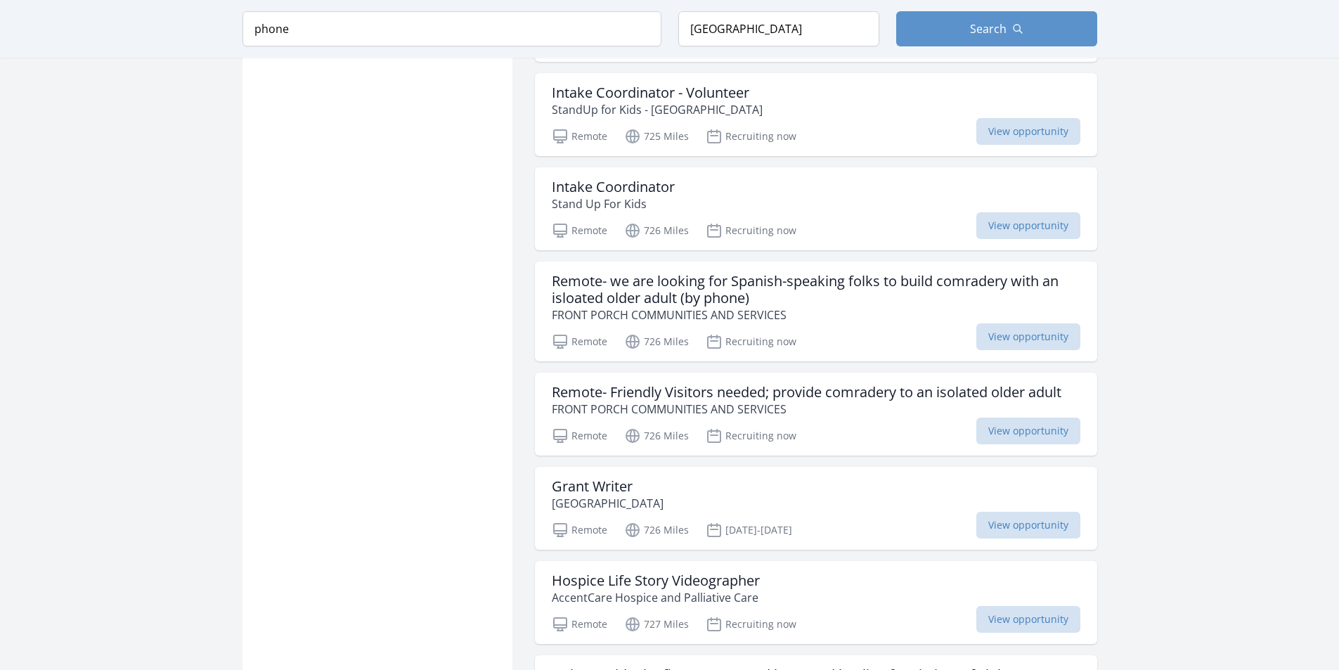
scroll to position [10992, 0]
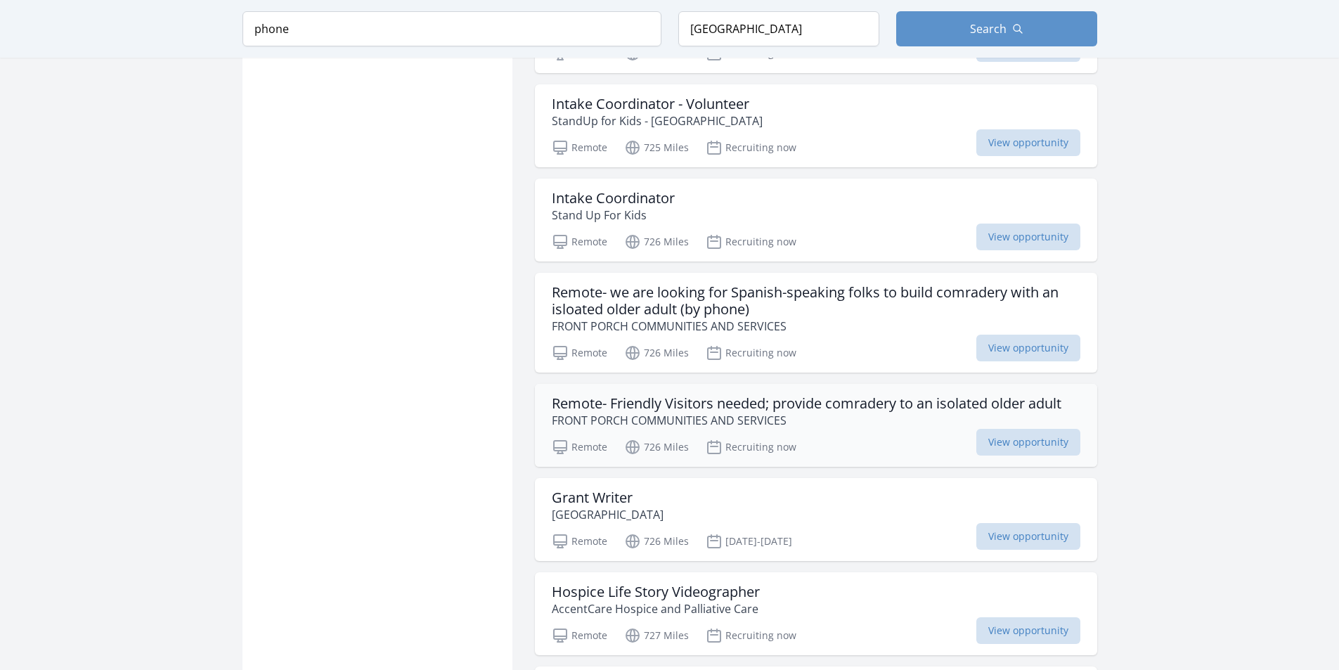
click at [590, 401] on h3 "Remote- Friendly Visitors needed; provide comradery to an isolated older adult" at bounding box center [806, 403] width 509 height 17
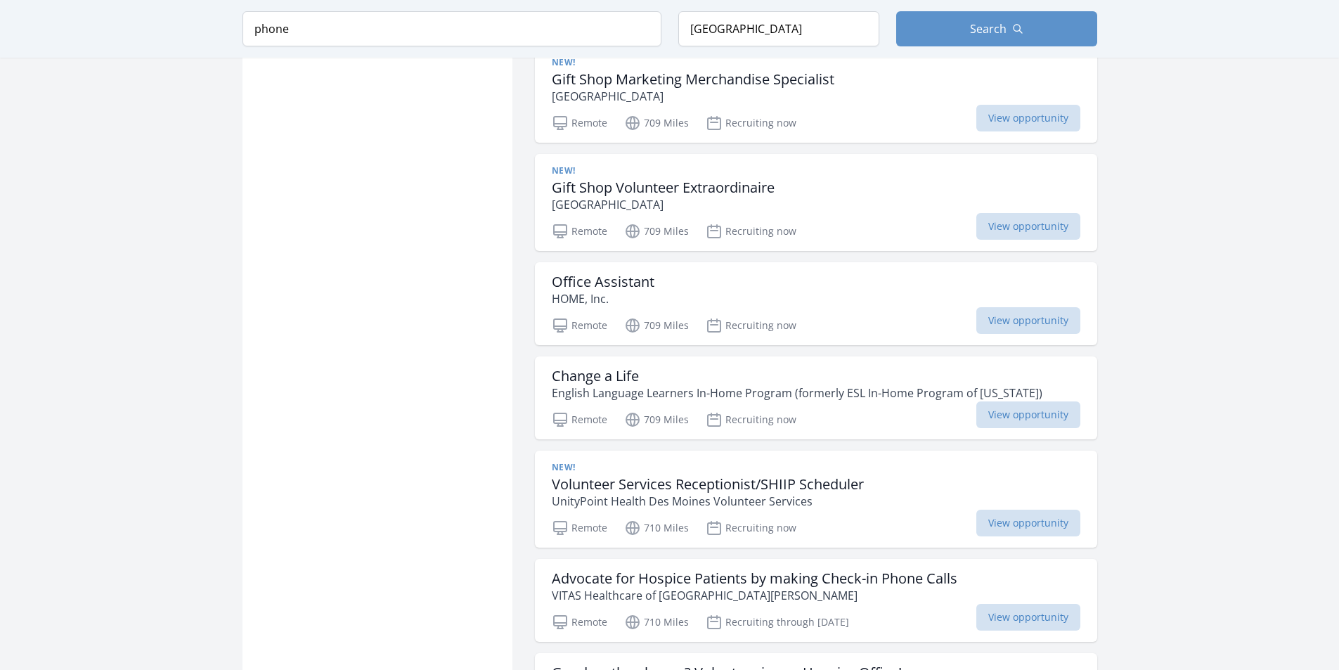
scroll to position [9587, 0]
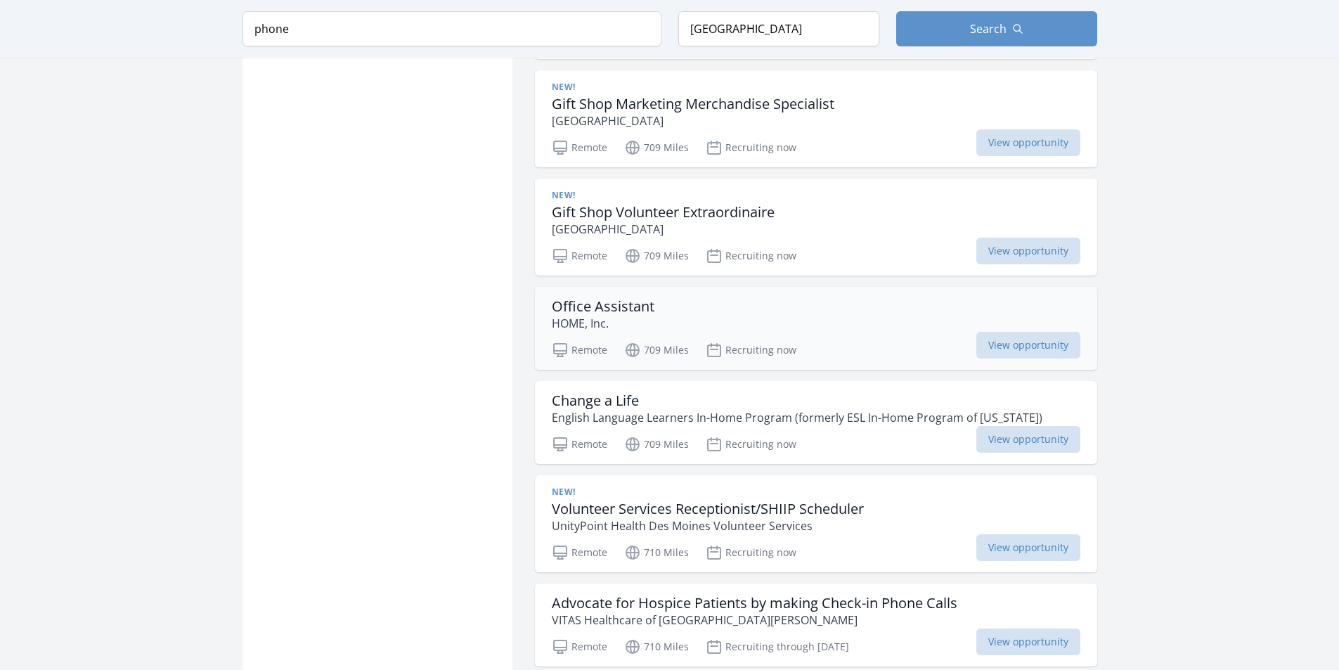
click at [599, 301] on h3 "Office Assistant" at bounding box center [603, 306] width 103 height 17
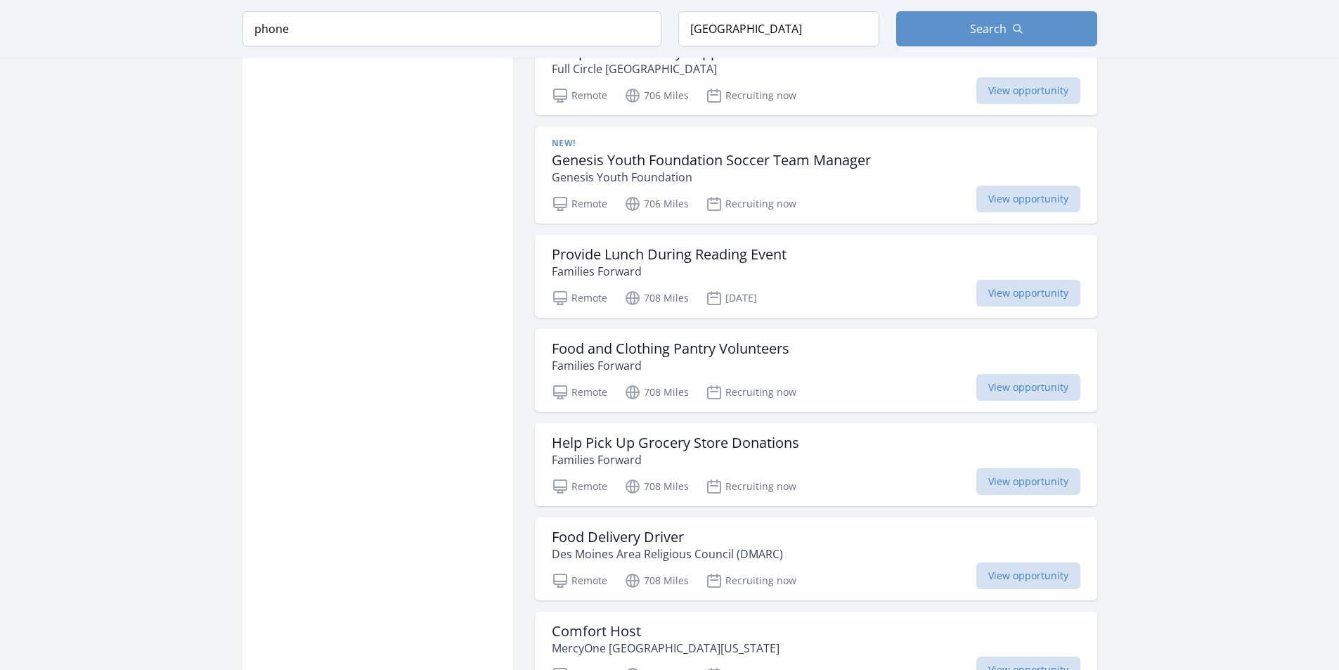
scroll to position [8463, 0]
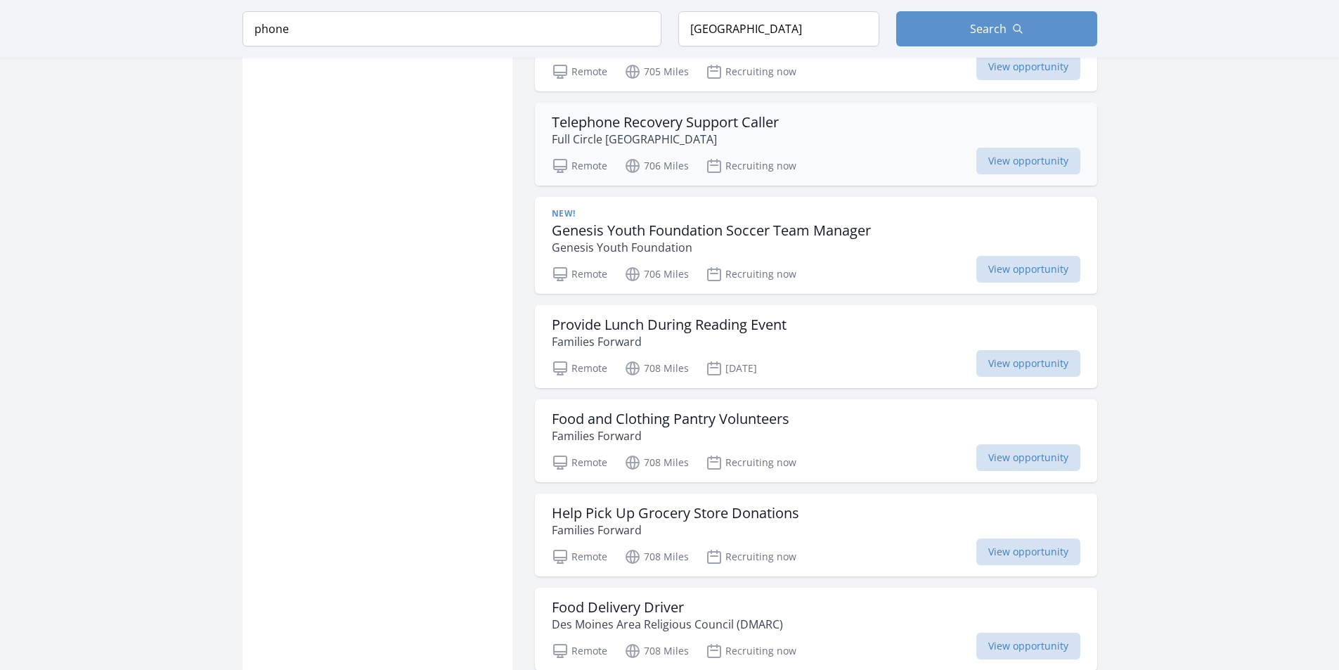
click at [561, 124] on h3 "Telephone Recovery Support Caller" at bounding box center [665, 122] width 227 height 17
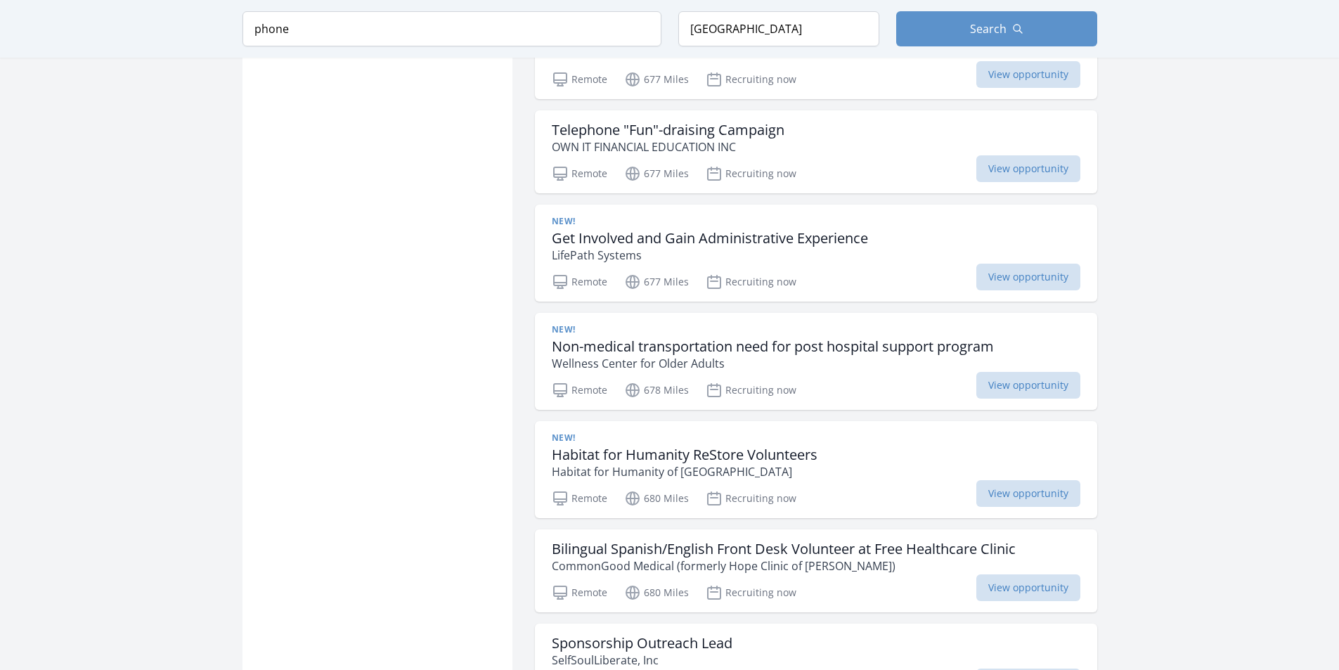
scroll to position [5582, 0]
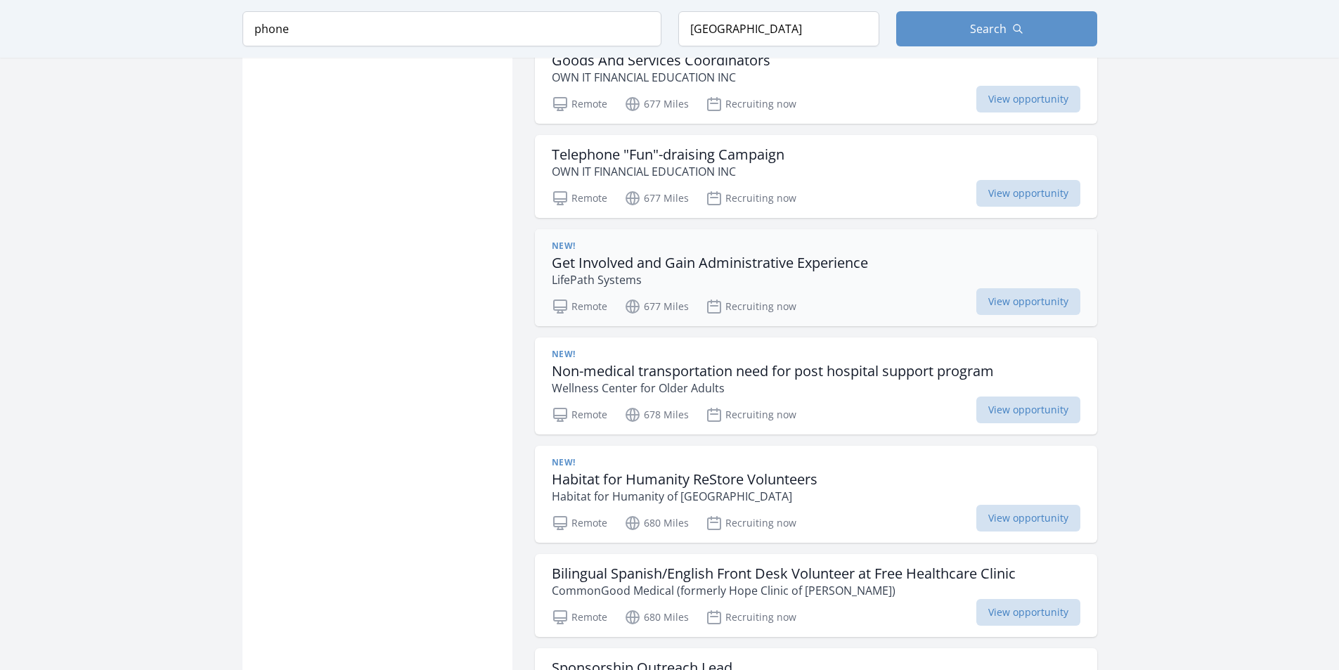
click at [665, 266] on h3 "Get Involved and Gain Administrative Experience" at bounding box center [710, 262] width 316 height 17
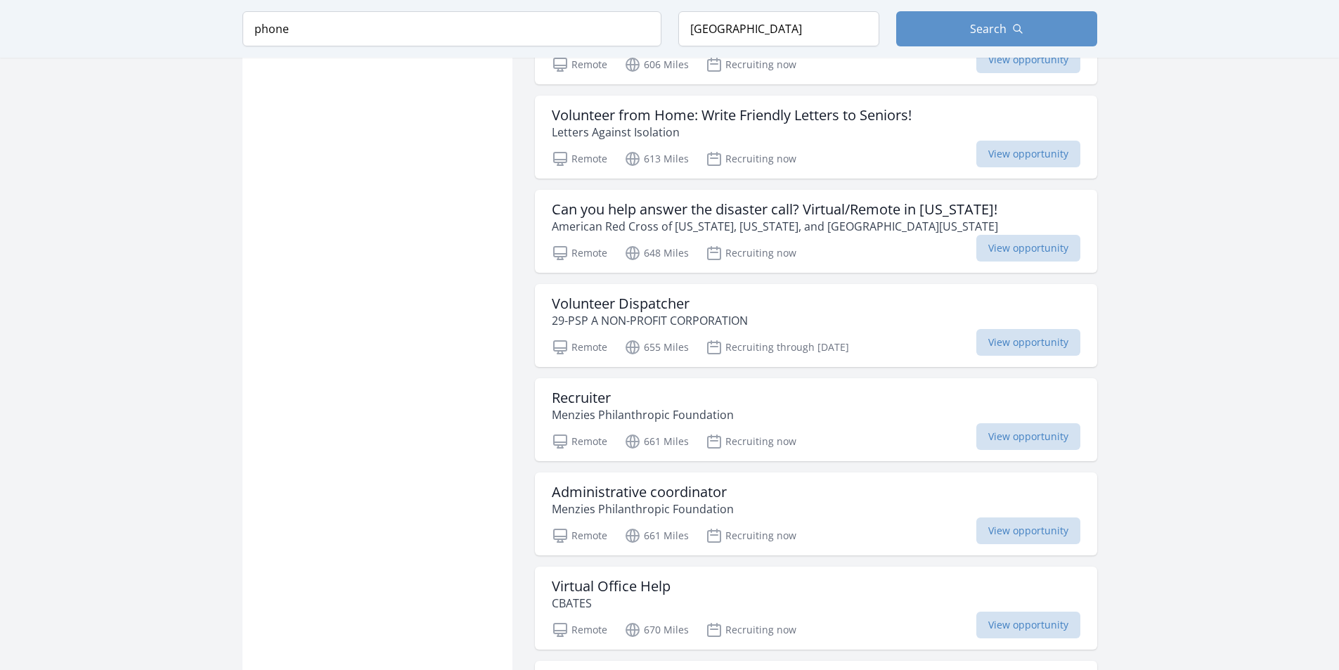
scroll to position [4809, 0]
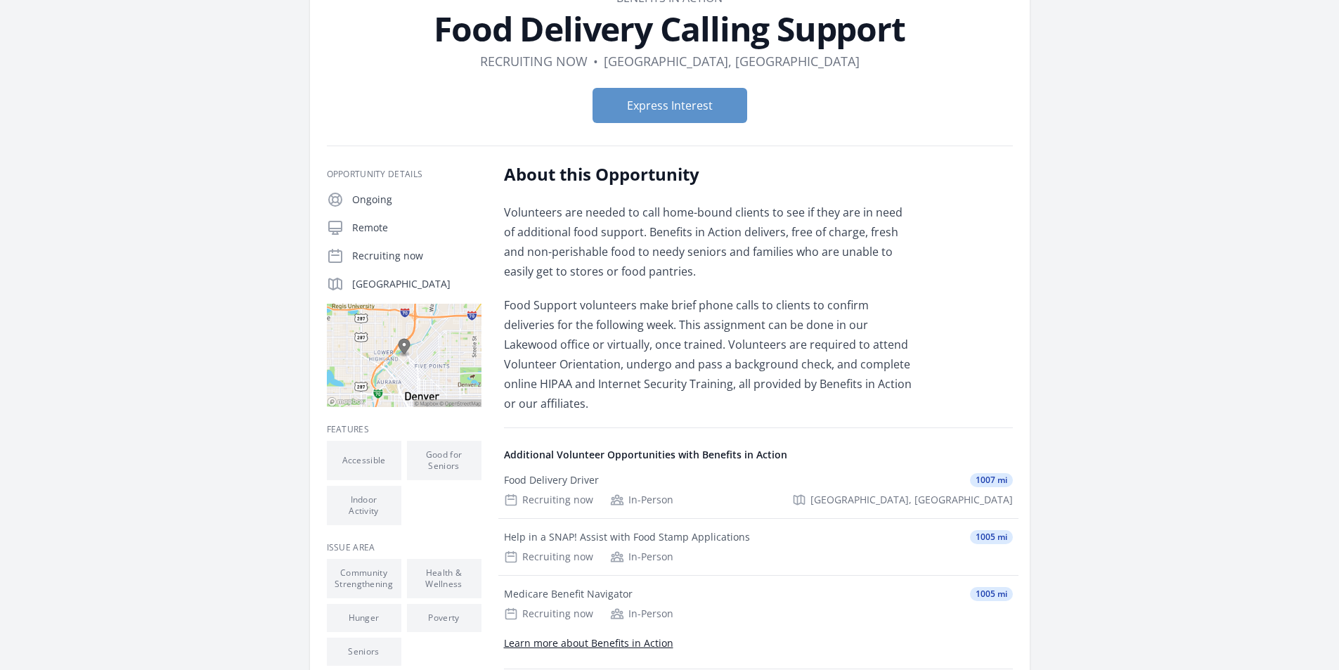
scroll to position [15, 0]
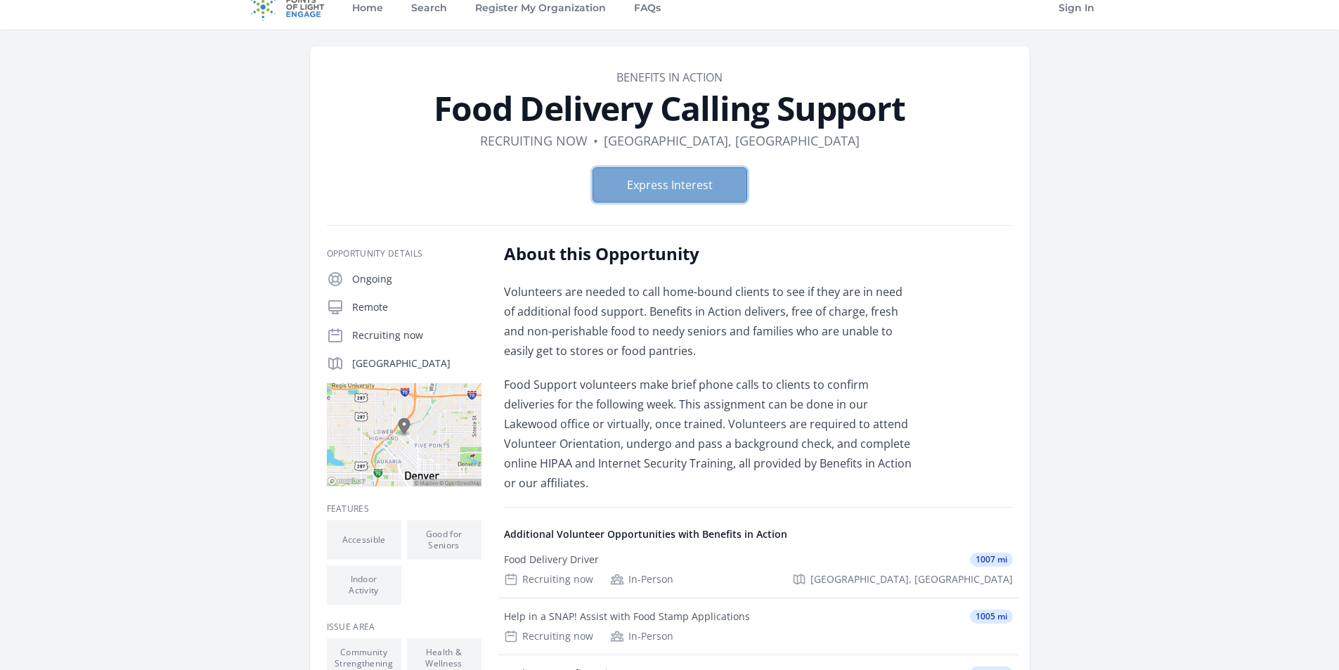
click at [667, 184] on button "Express Interest" at bounding box center [669, 184] width 155 height 35
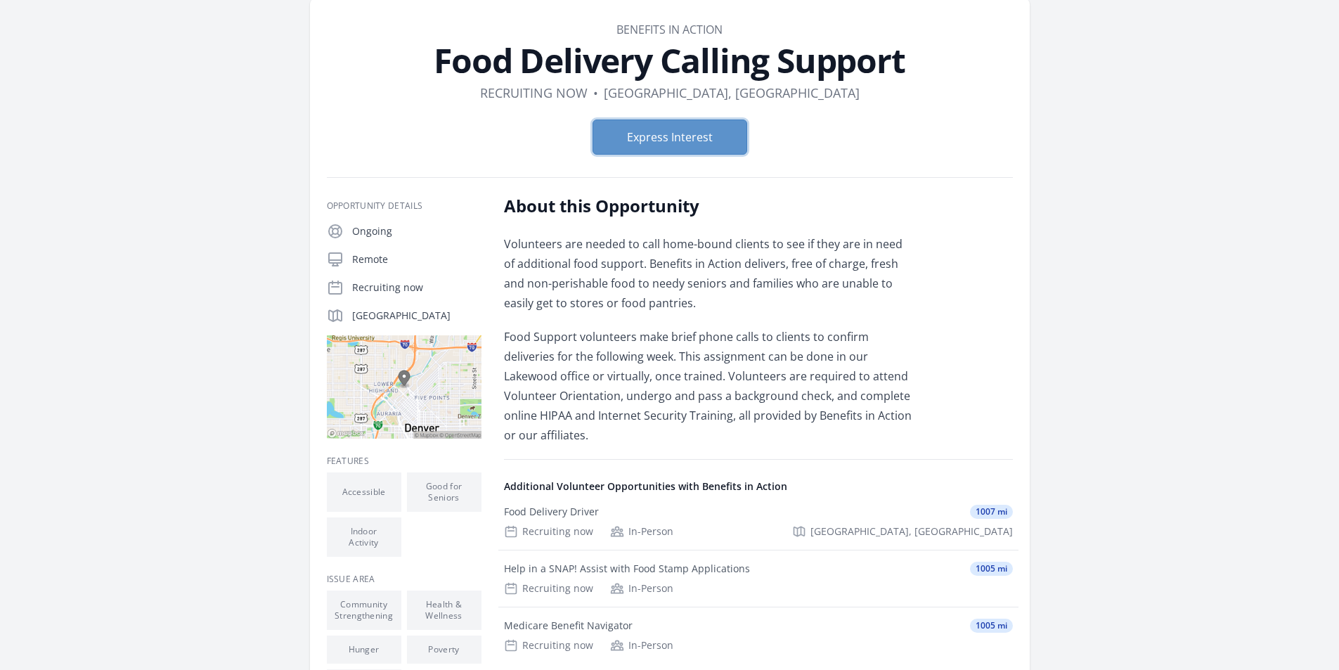
scroll to position [86, 0]
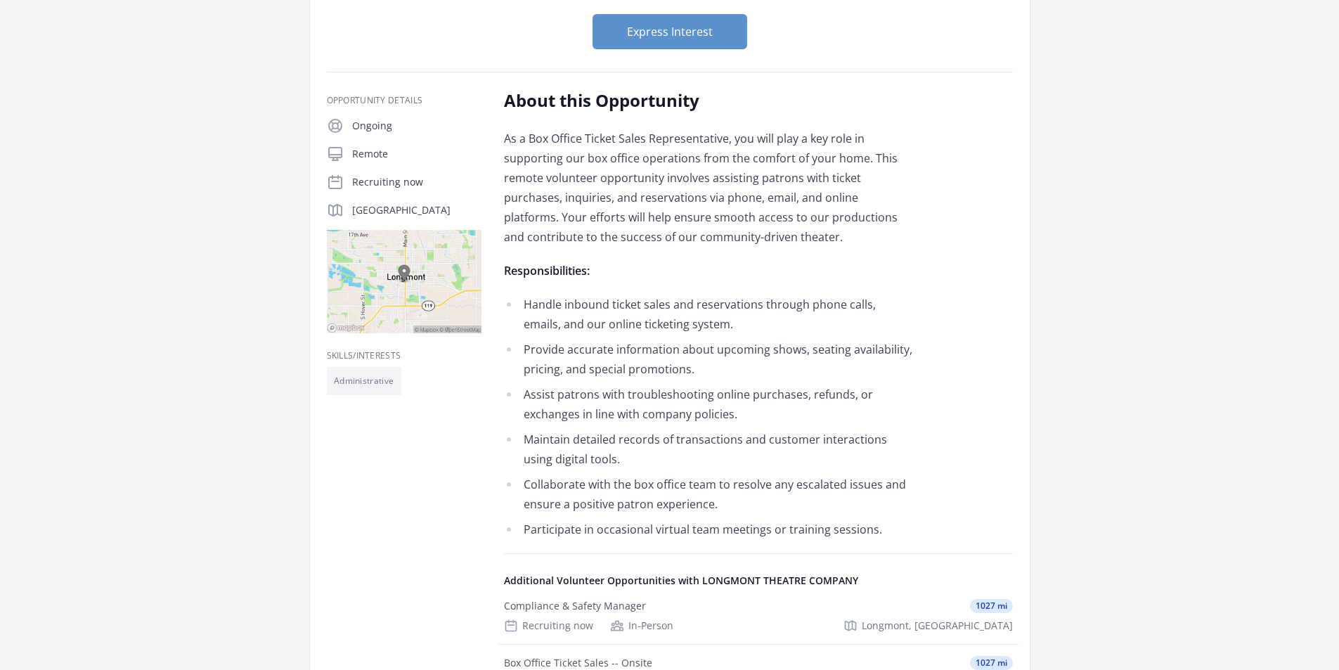
scroll to position [211, 0]
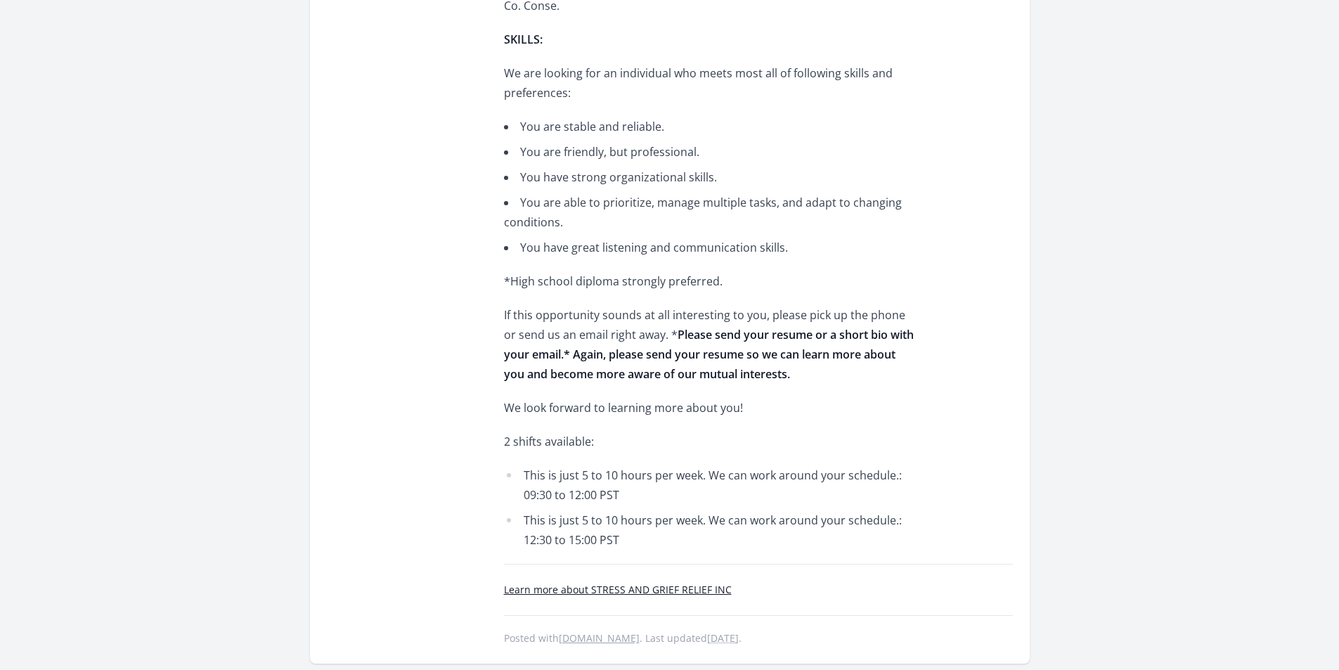
scroll to position [984, 0]
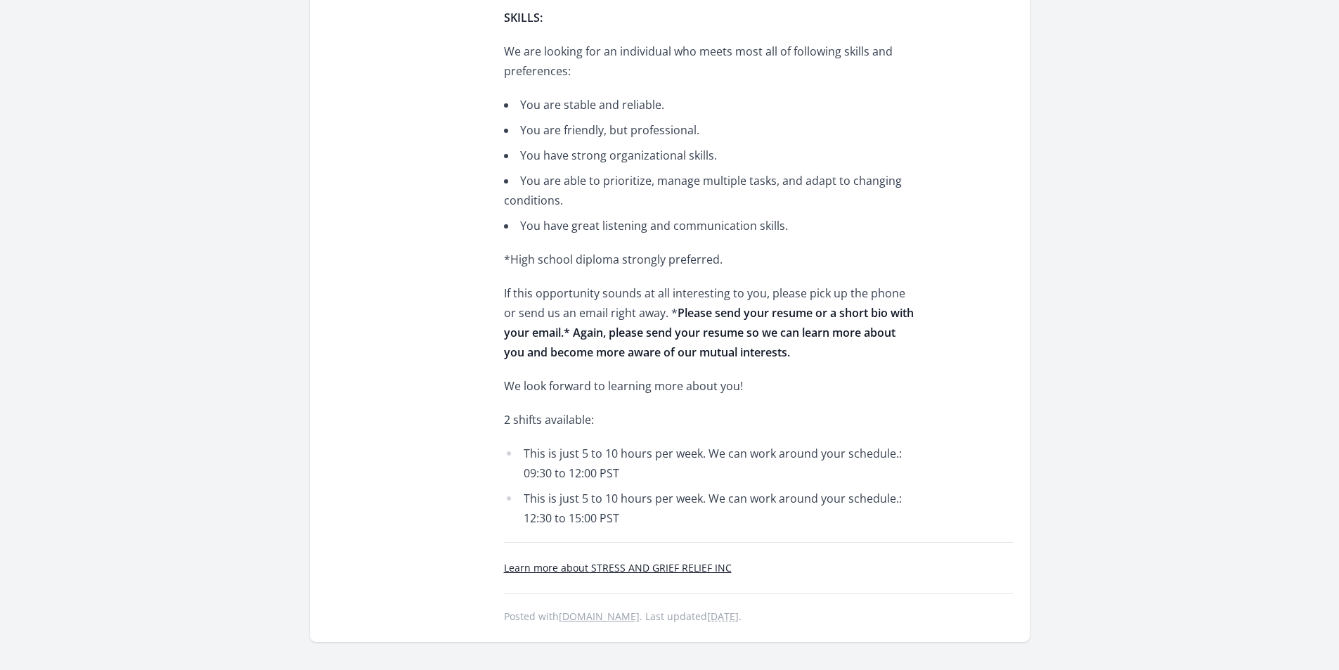
click at [594, 120] on li "You are friendly, but professional." at bounding box center [709, 130] width 411 height 20
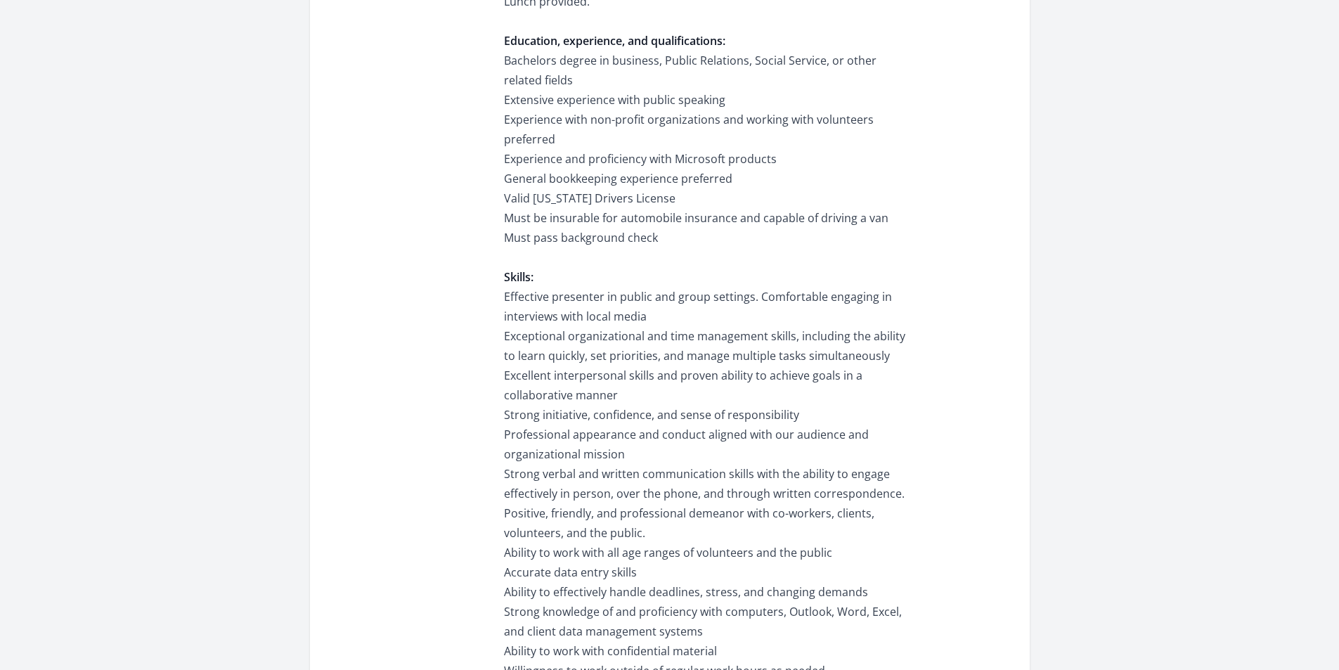
scroll to position [1195, 0]
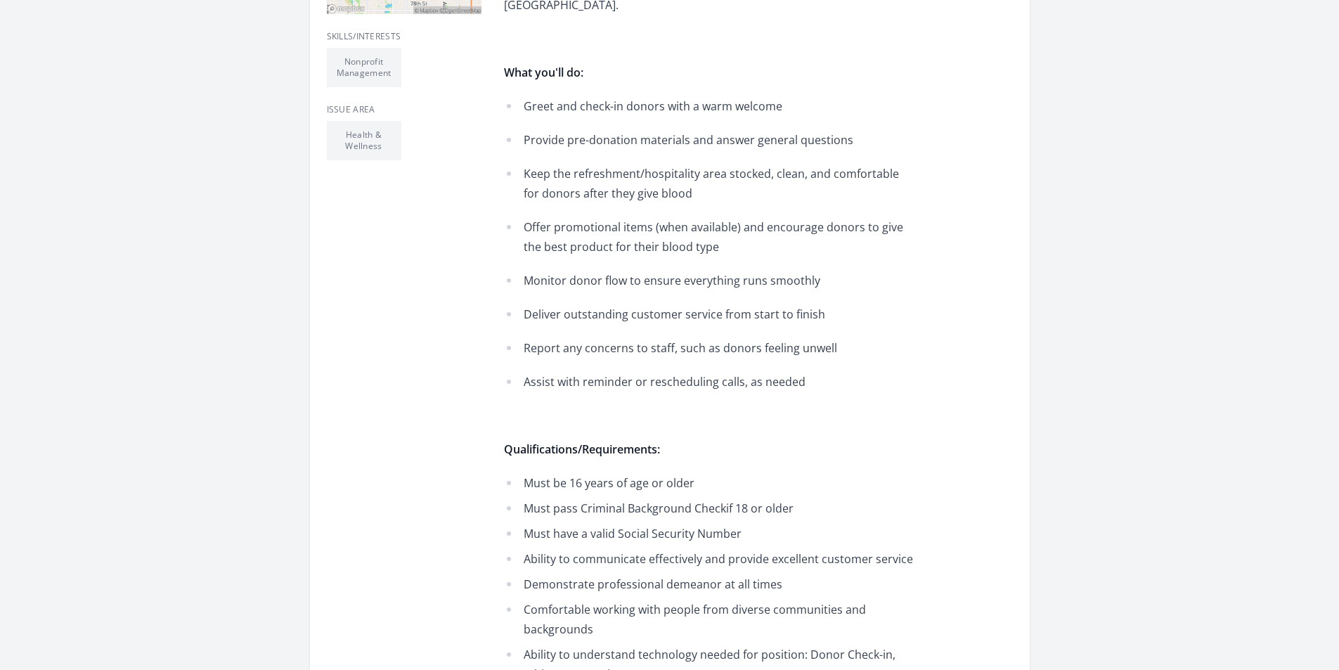
scroll to position [492, 0]
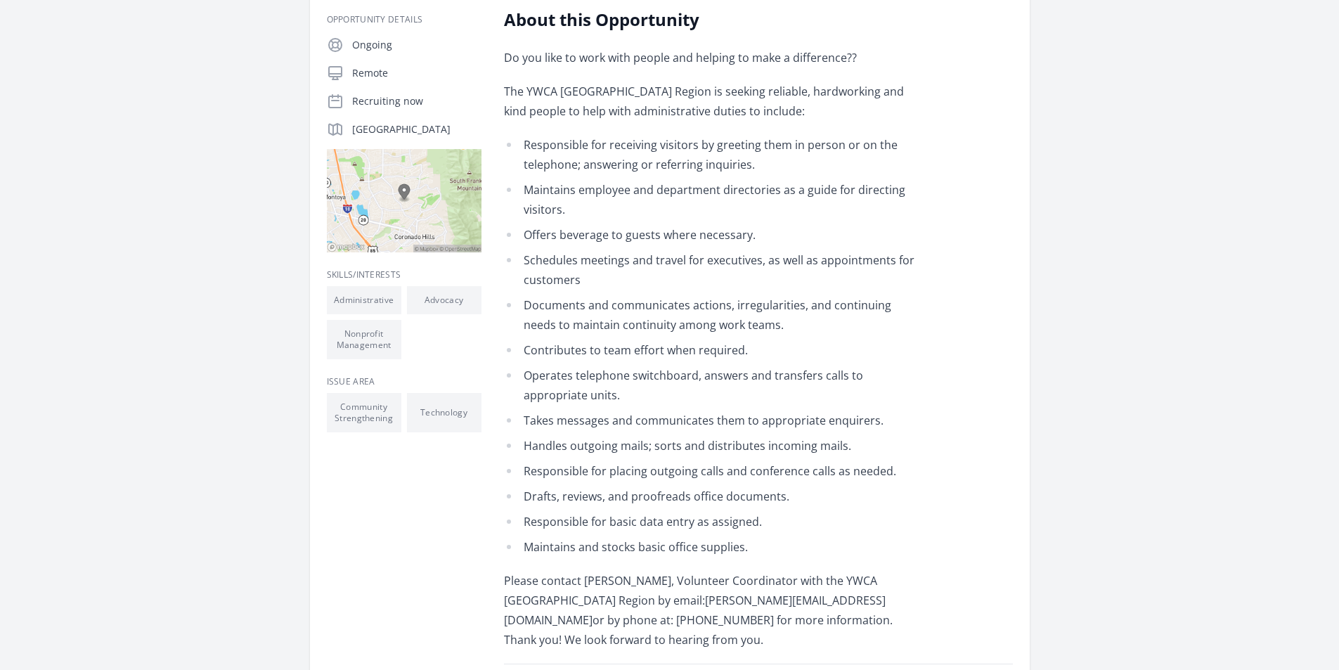
scroll to position [351, 0]
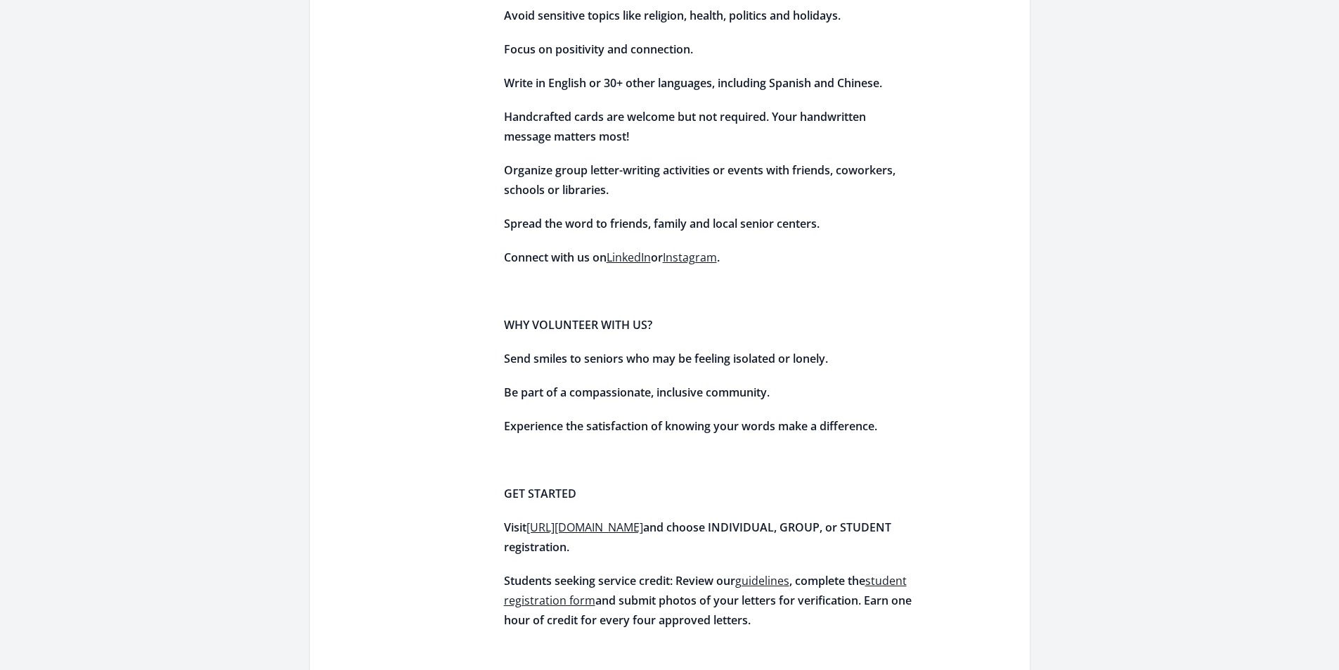
scroll to position [1616, 0]
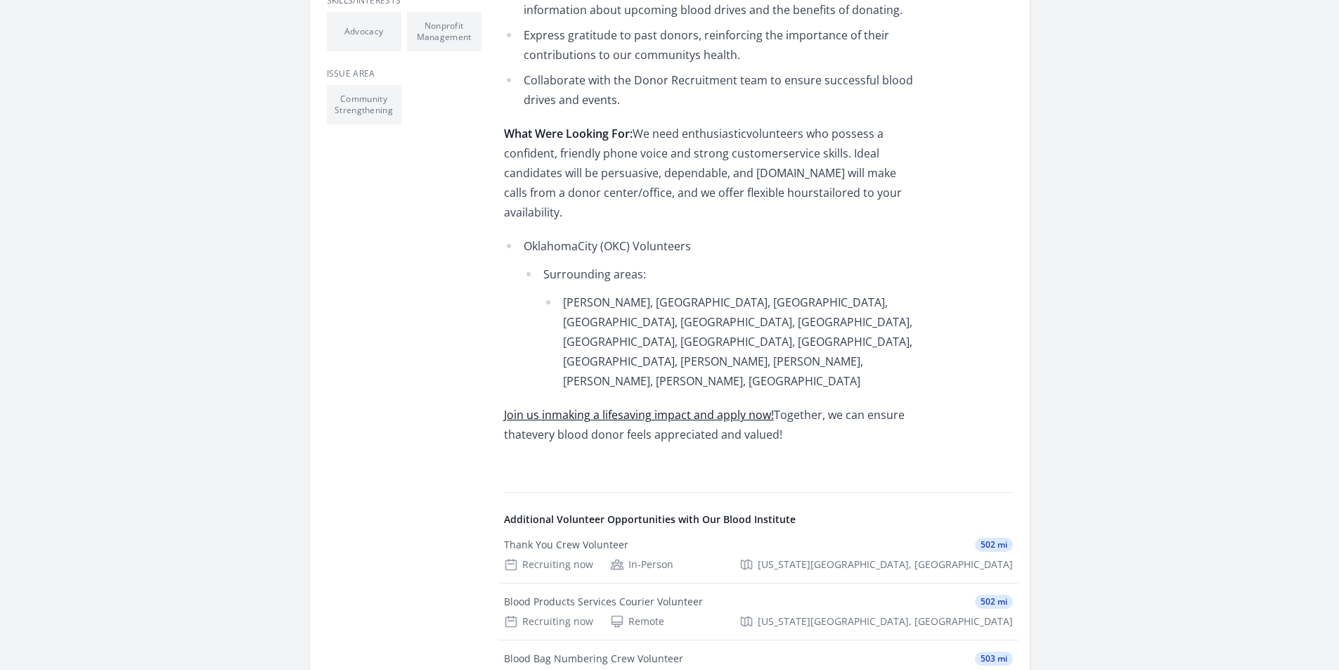
scroll to position [773, 0]
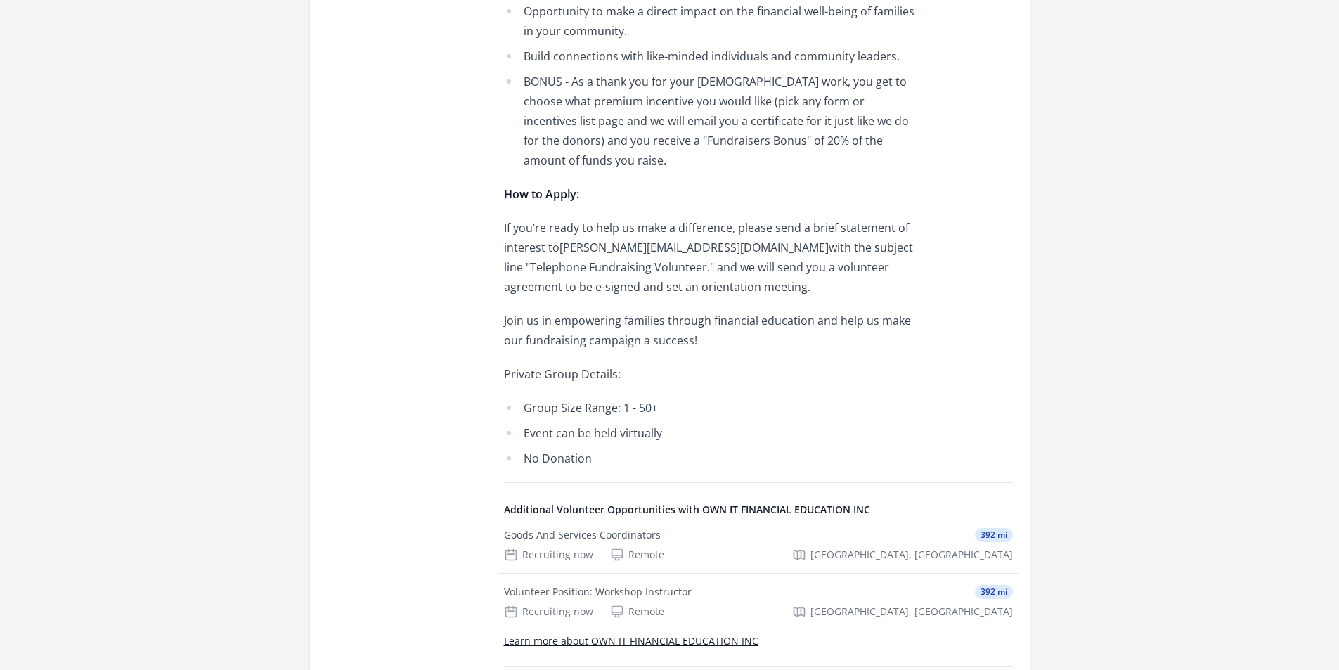
scroll to position [984, 0]
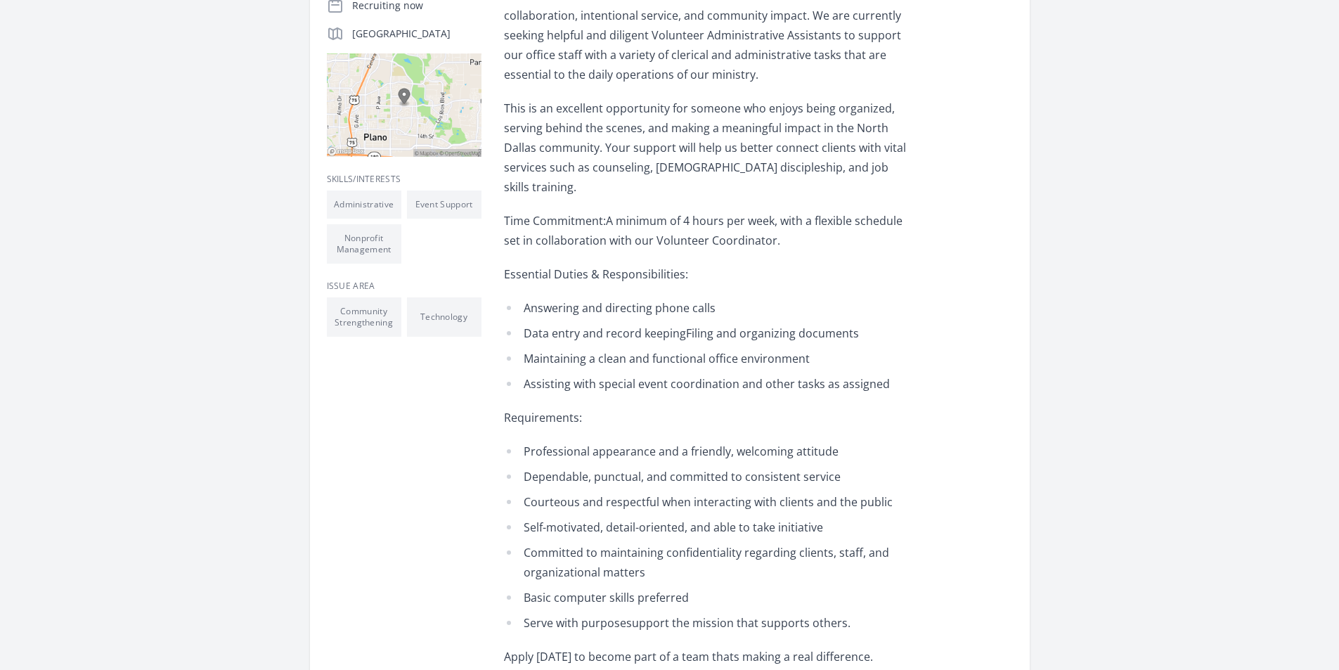
scroll to position [351, 0]
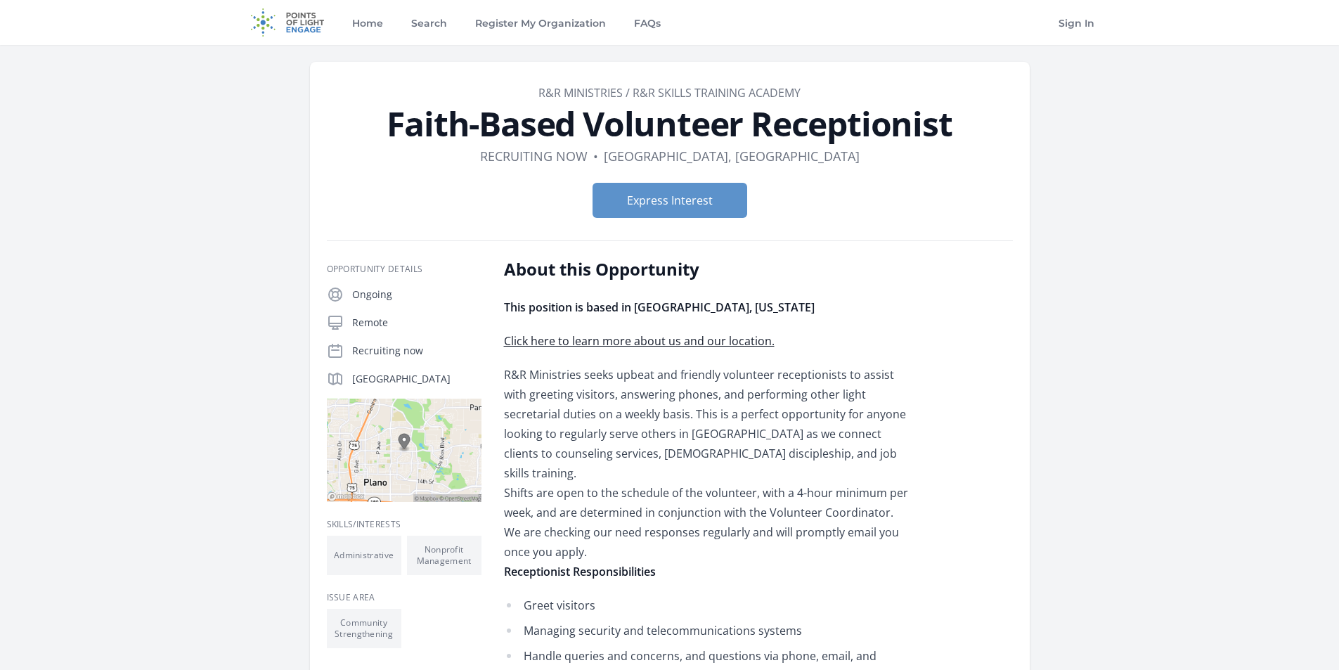
scroll to position [281, 0]
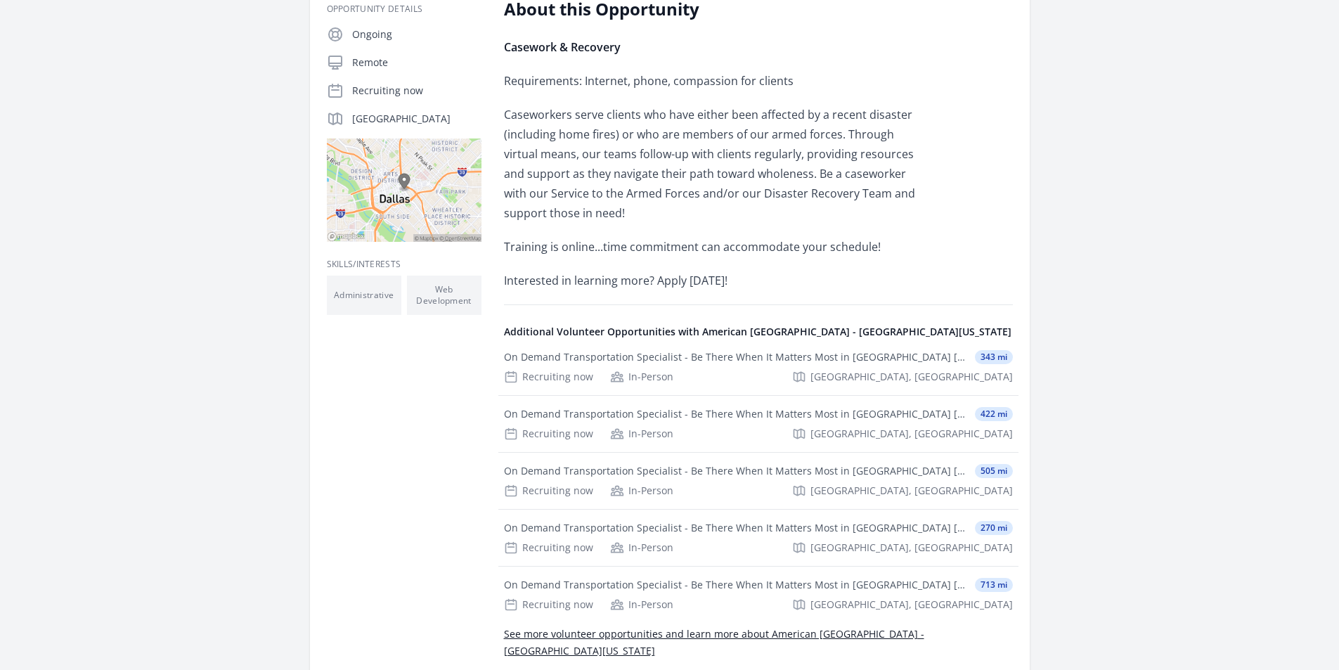
scroll to position [351, 0]
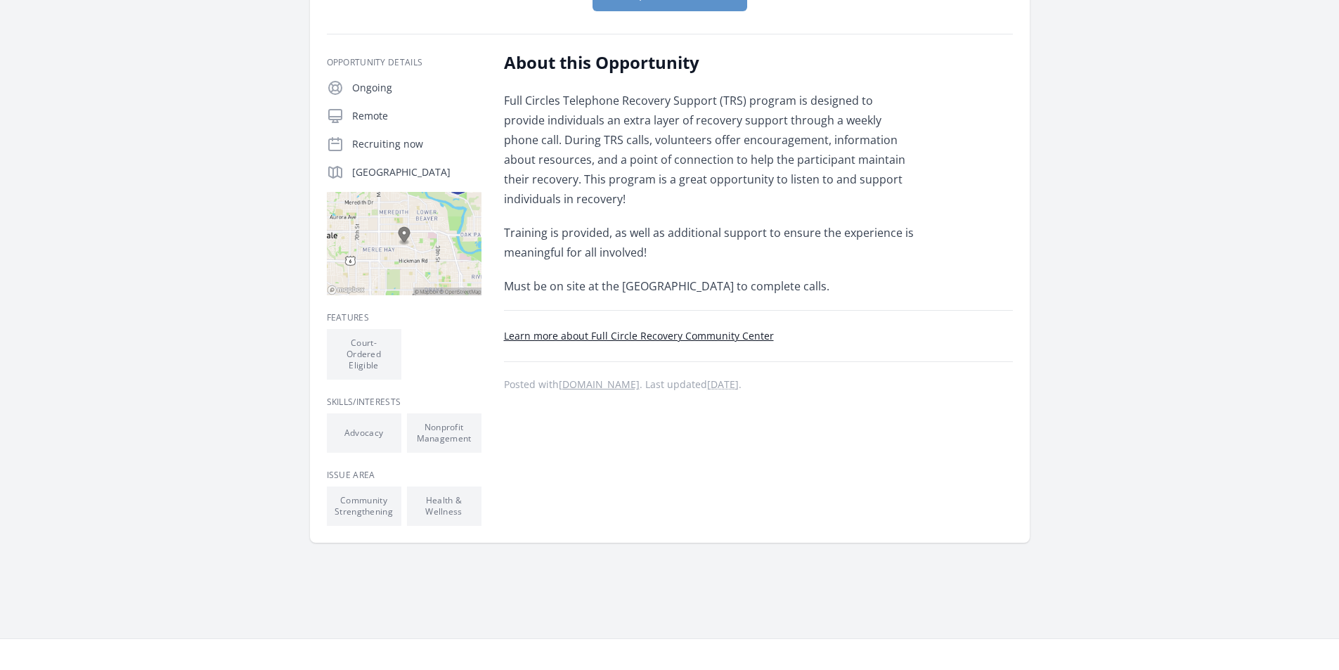
scroll to position [211, 0]
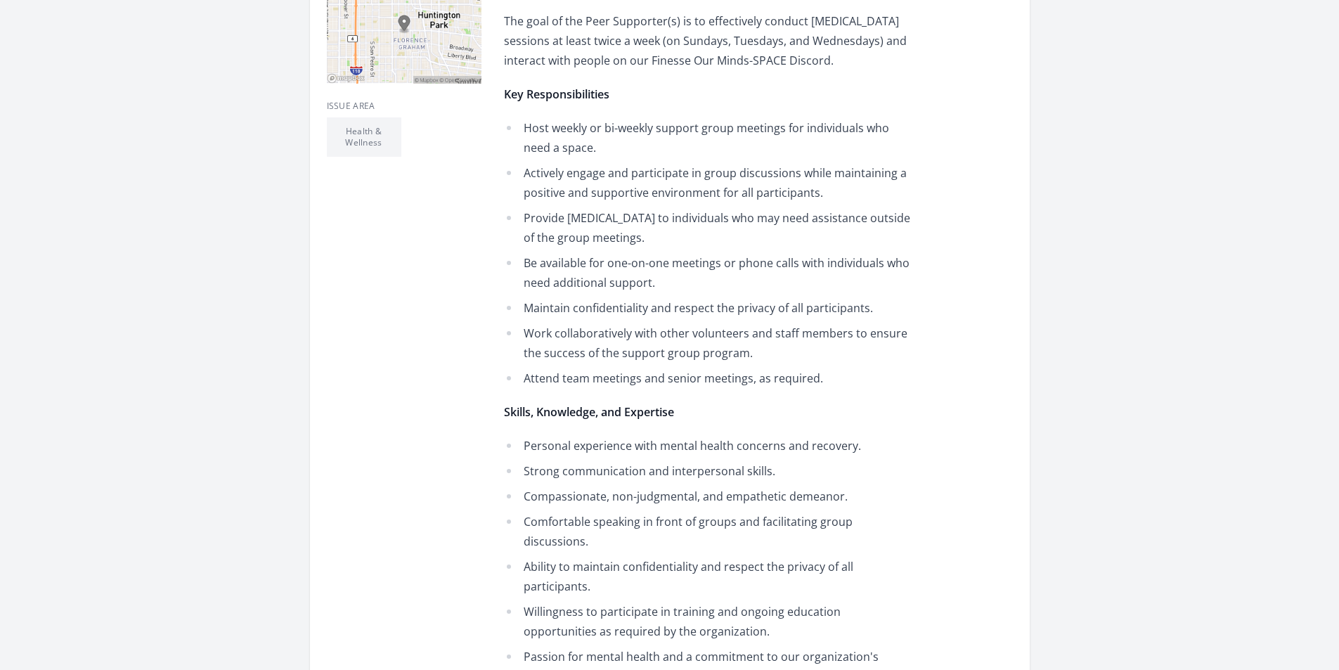
scroll to position [562, 0]
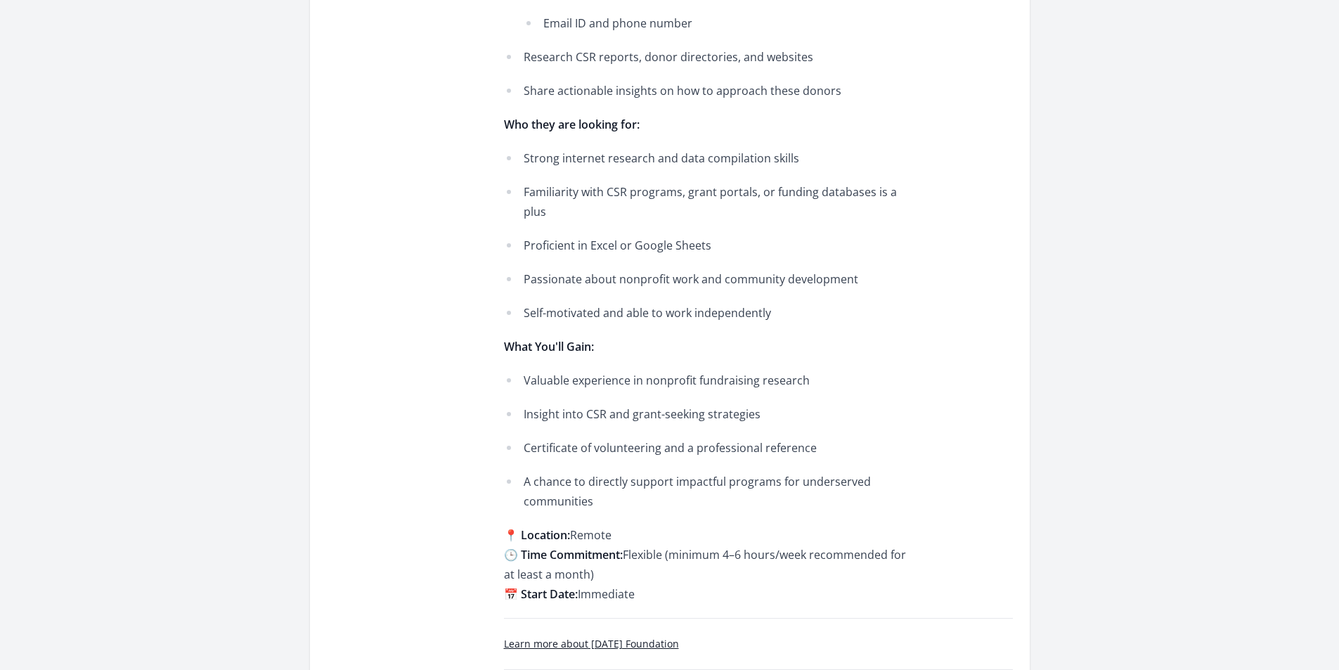
scroll to position [914, 0]
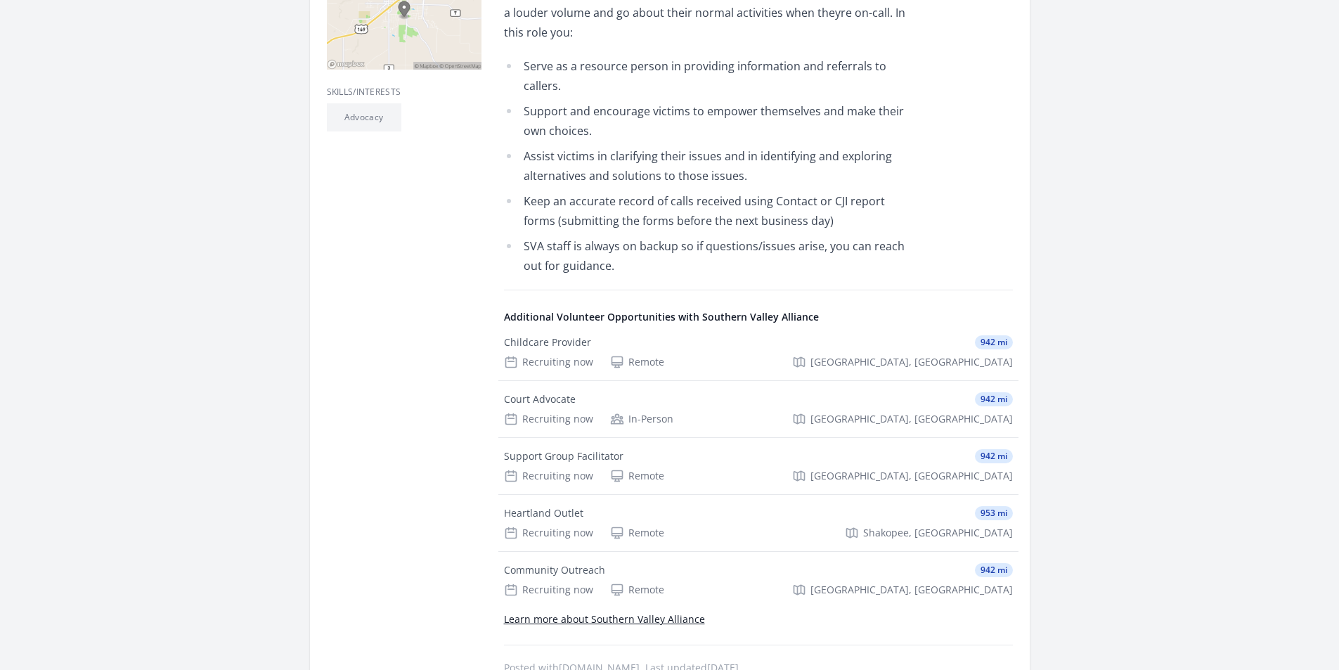
scroll to position [351, 0]
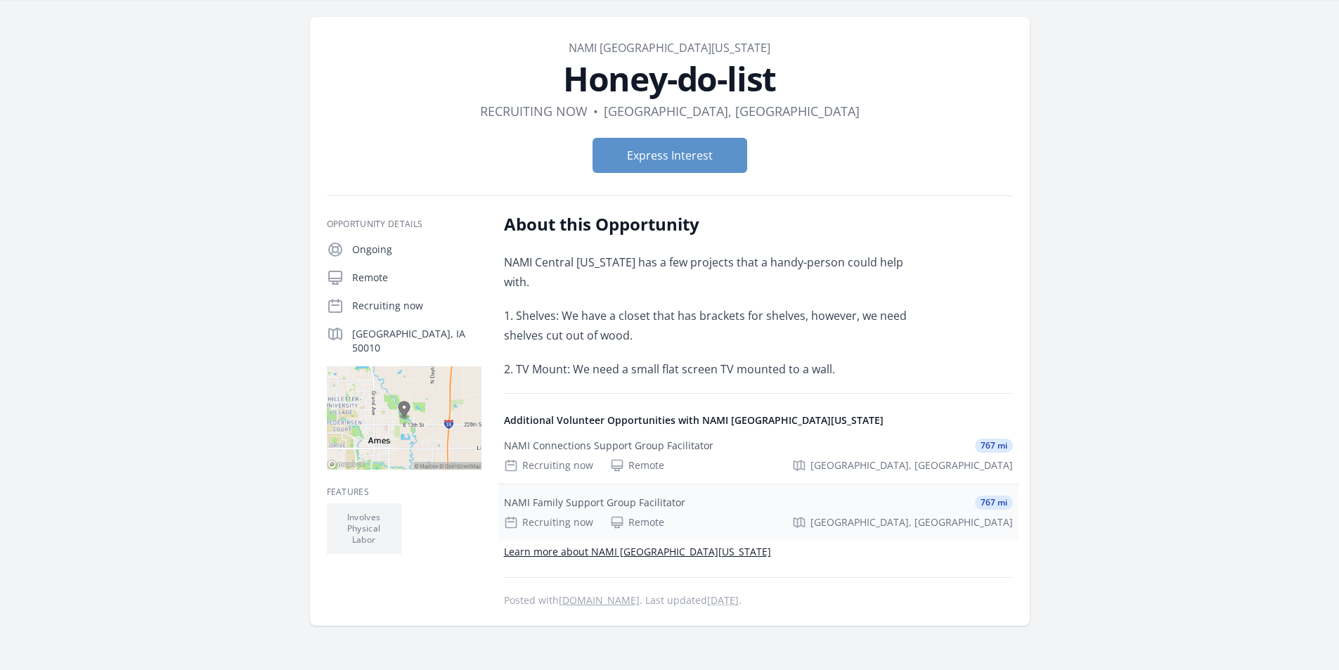
scroll to position [70, 0]
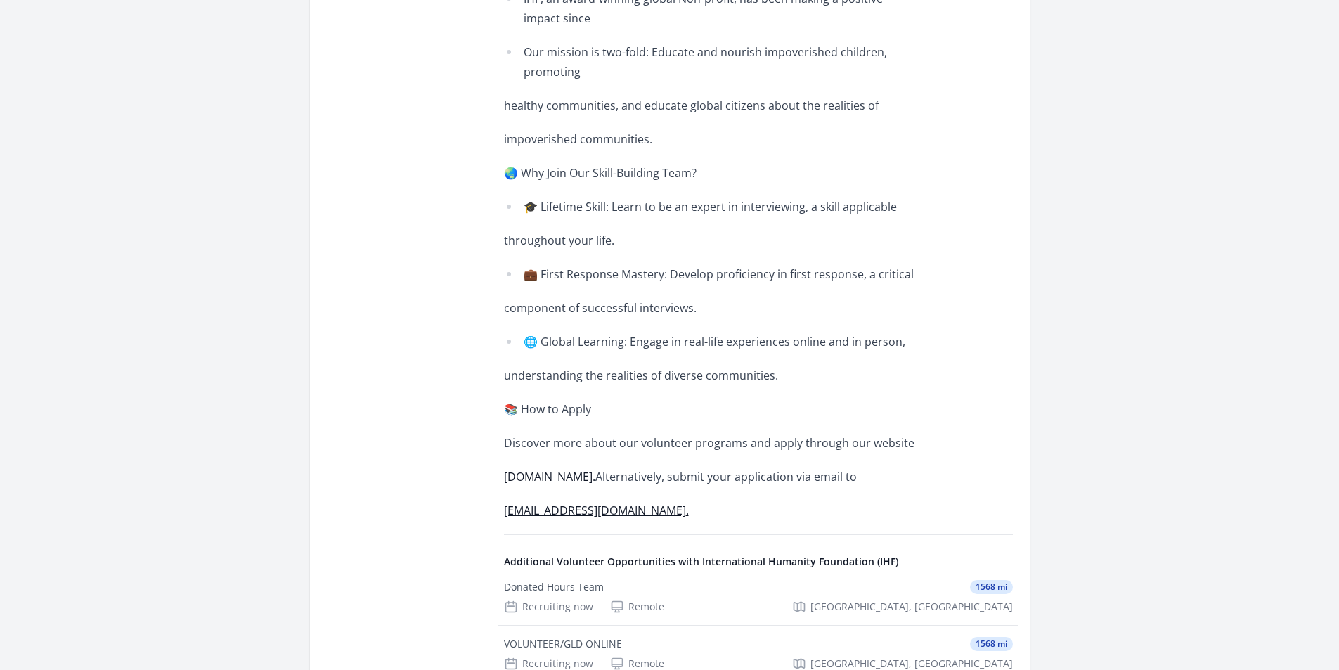
scroll to position [703, 0]
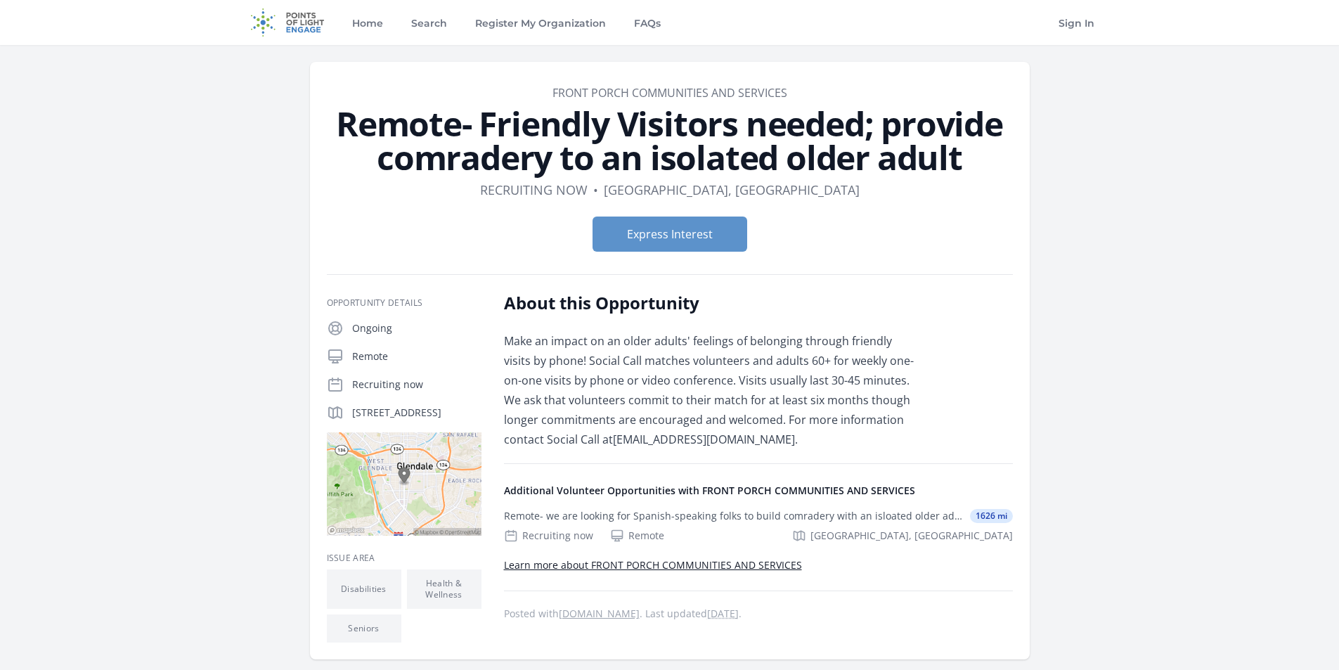
scroll to position [70, 0]
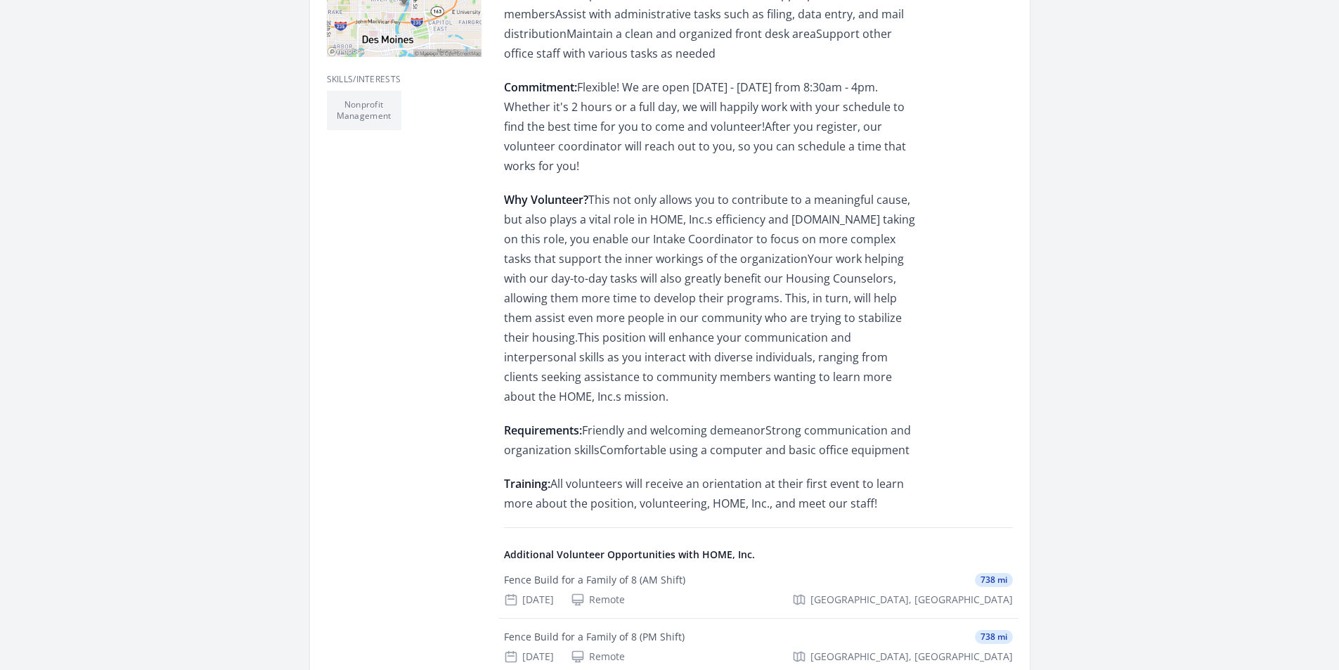
scroll to position [422, 0]
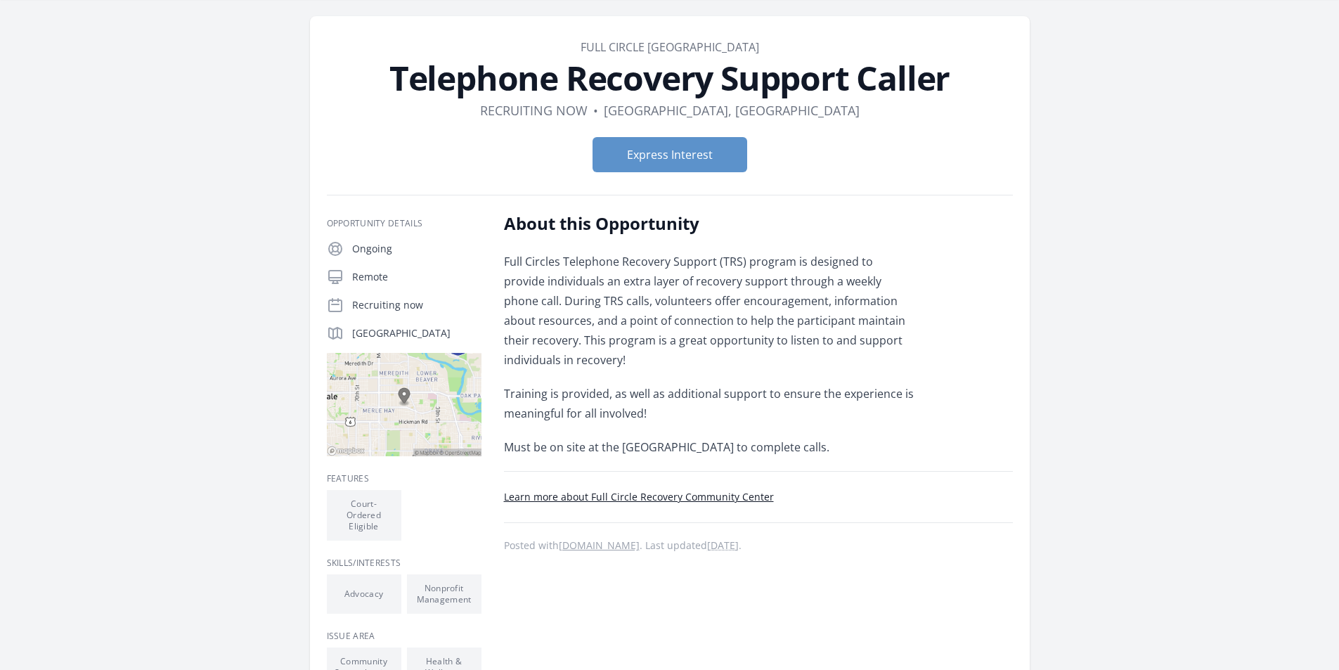
scroll to position [70, 0]
